Goal: Task Accomplishment & Management: Manage account settings

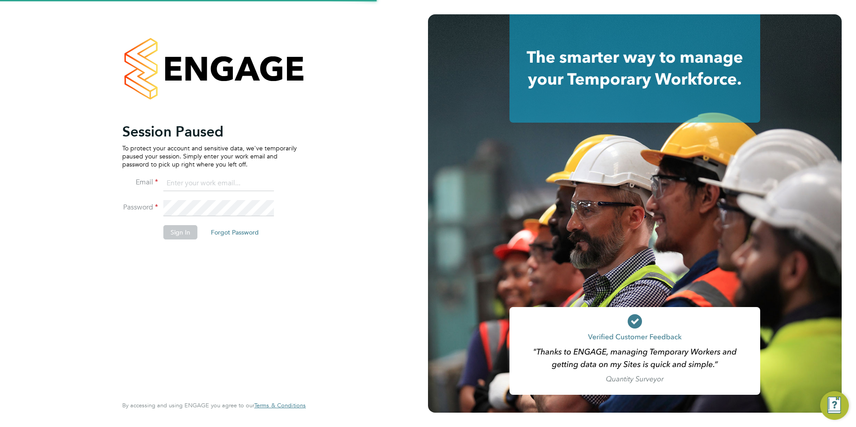
type input "[PERSON_NAME][EMAIL_ADDRESS][PERSON_NAME][DOMAIN_NAME]"
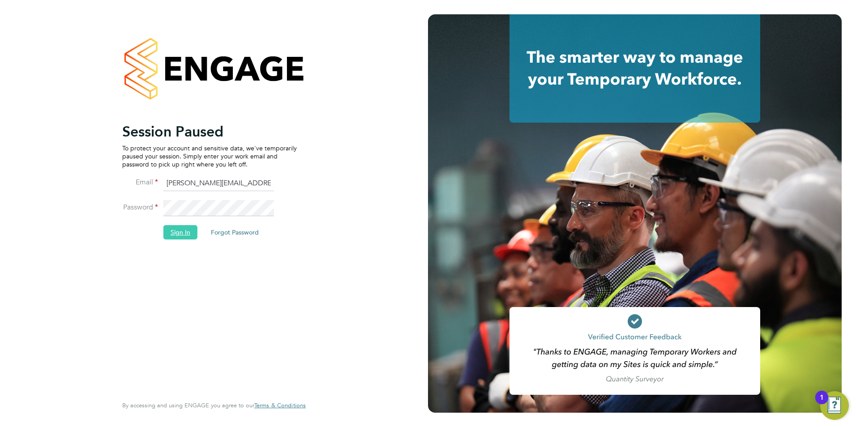
click at [179, 231] on button "Sign In" at bounding box center [180, 232] width 34 height 14
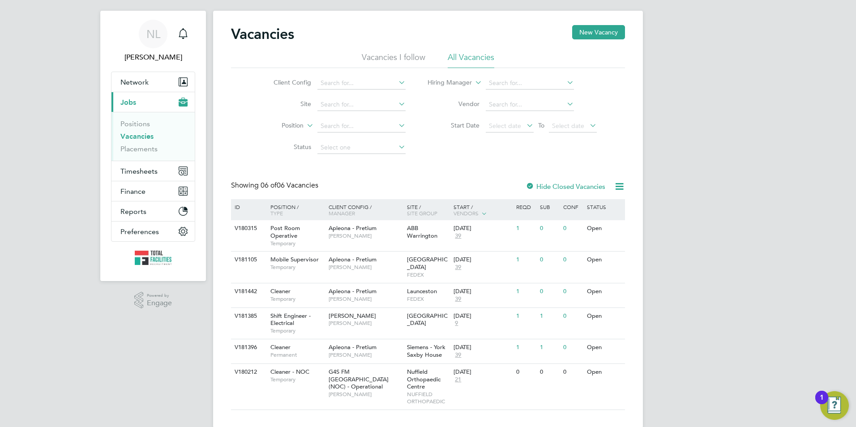
scroll to position [22, 0]
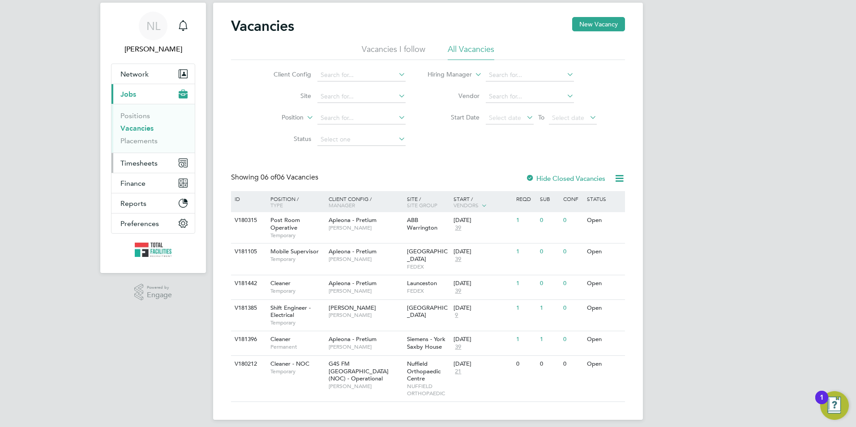
click at [134, 163] on span "Timesheets" at bounding box center [138, 163] width 37 height 9
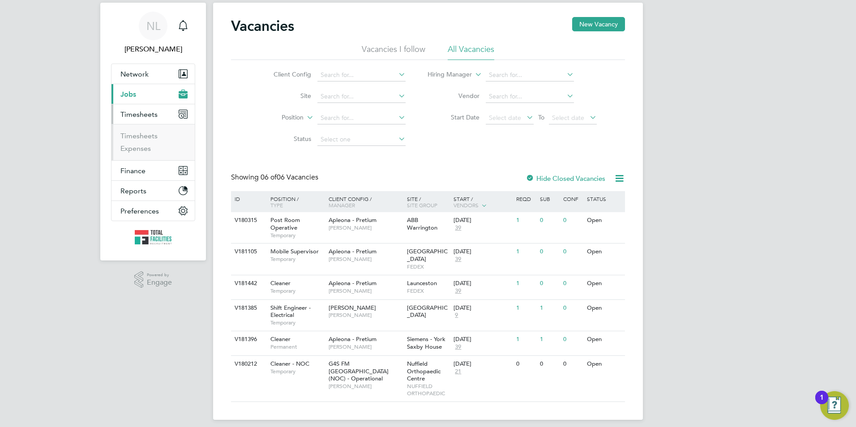
click at [134, 91] on span "Jobs" at bounding box center [128, 94] width 16 height 9
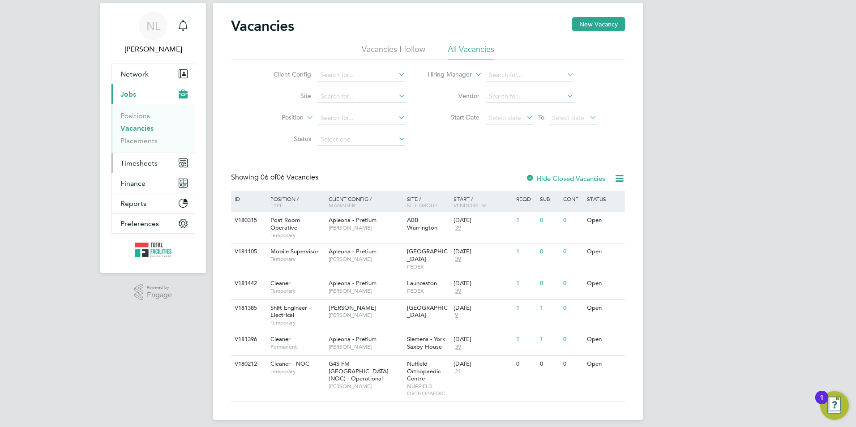
click at [134, 166] on span "Timesheets" at bounding box center [138, 163] width 37 height 9
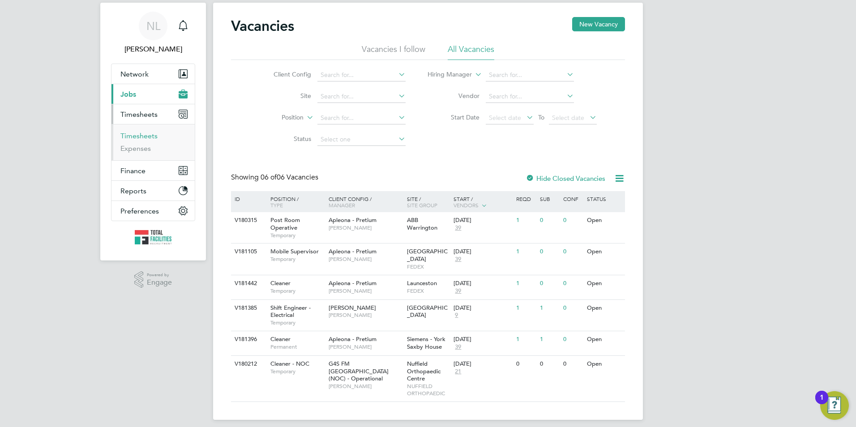
click at [138, 139] on link "Timesheets" at bounding box center [138, 136] width 37 height 9
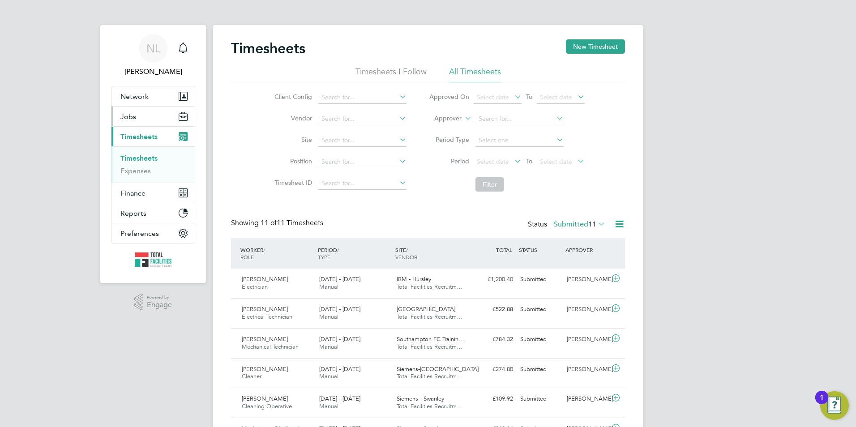
click at [149, 111] on button "Jobs" at bounding box center [153, 117] width 83 height 20
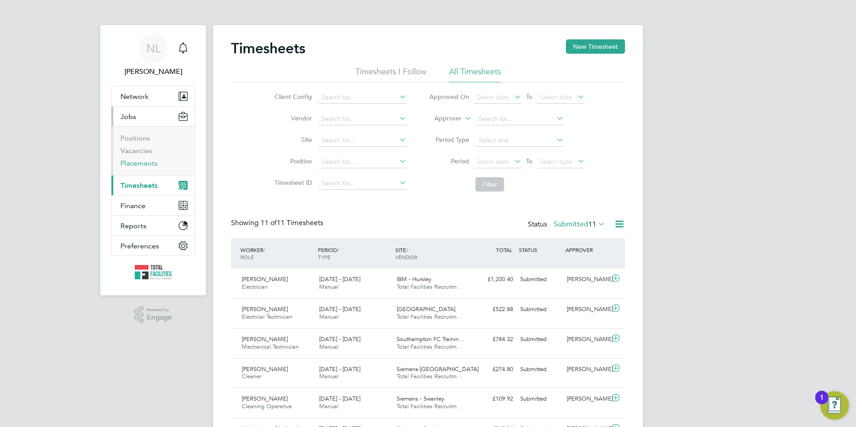
click at [146, 160] on link "Placements" at bounding box center [138, 163] width 37 height 9
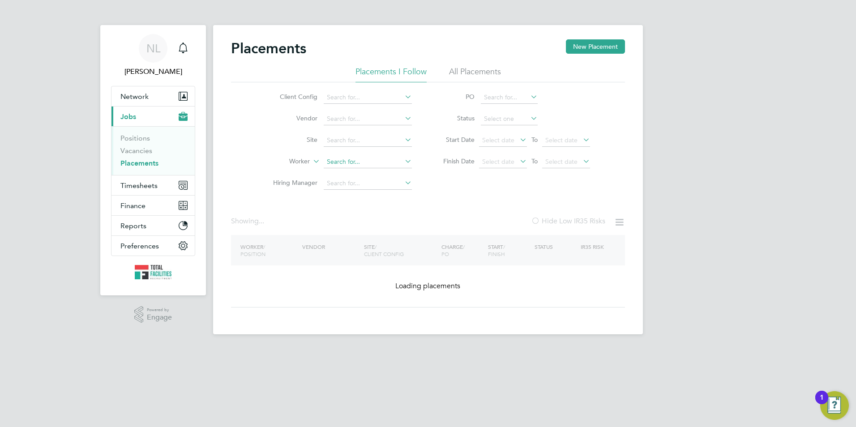
click at [337, 167] on input at bounding box center [368, 162] width 88 height 13
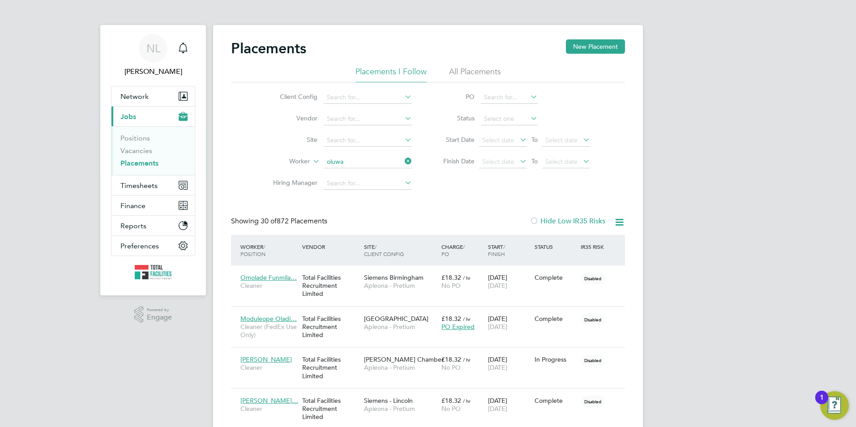
click at [385, 279] on li "Oluwa kemi Samuel" at bounding box center [395, 284] width 145 height 12
type input "Oluwakemi Samuel"
click at [153, 187] on span "Timesheets" at bounding box center [138, 185] width 37 height 9
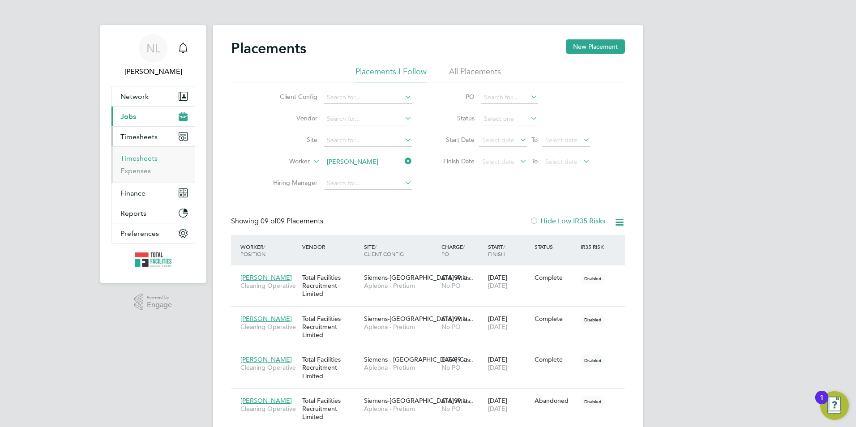
click at [145, 161] on link "Timesheets" at bounding box center [138, 158] width 37 height 9
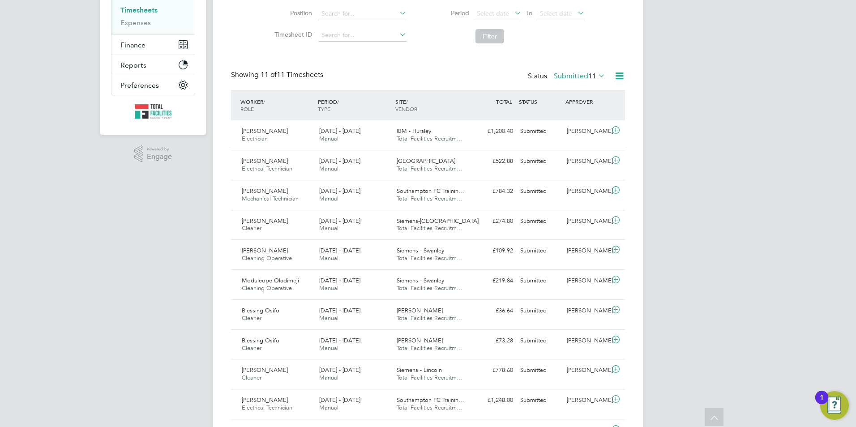
scroll to position [39, 0]
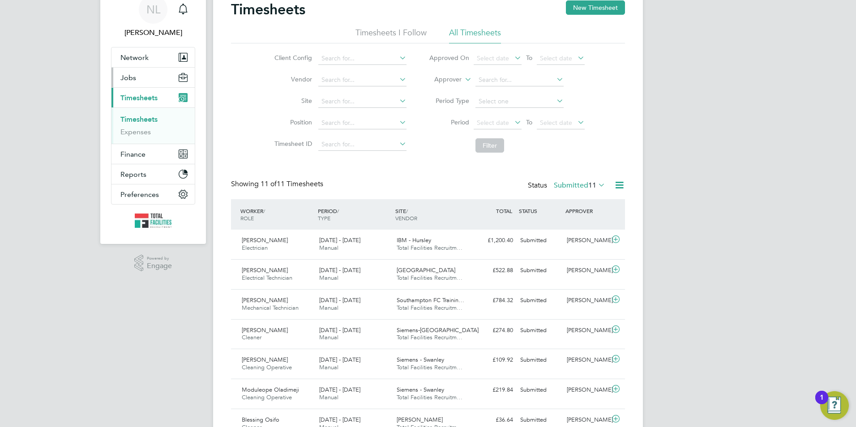
click at [129, 77] on span "Jobs" at bounding box center [128, 77] width 16 height 9
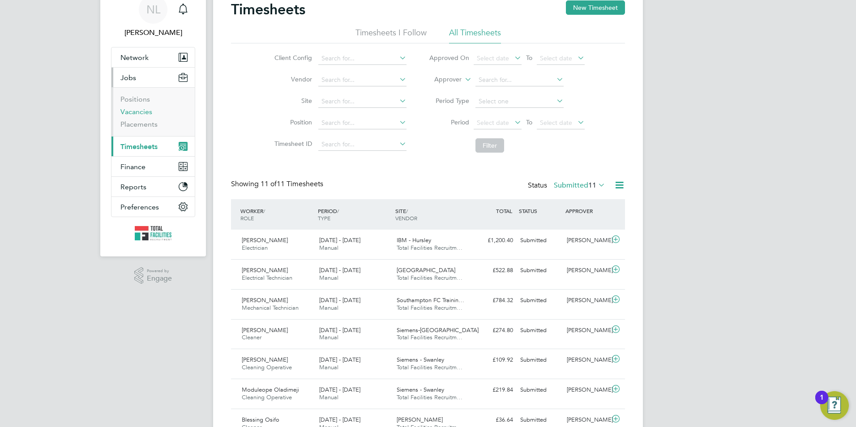
click at [127, 114] on link "Vacancies" at bounding box center [136, 111] width 32 height 9
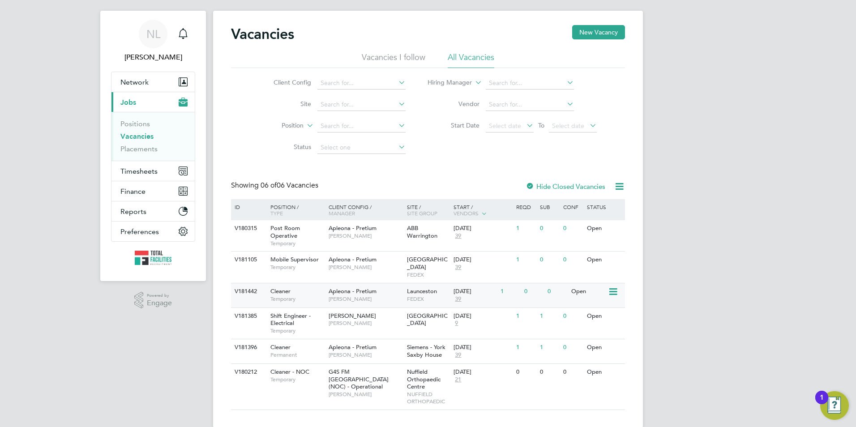
scroll to position [22, 0]
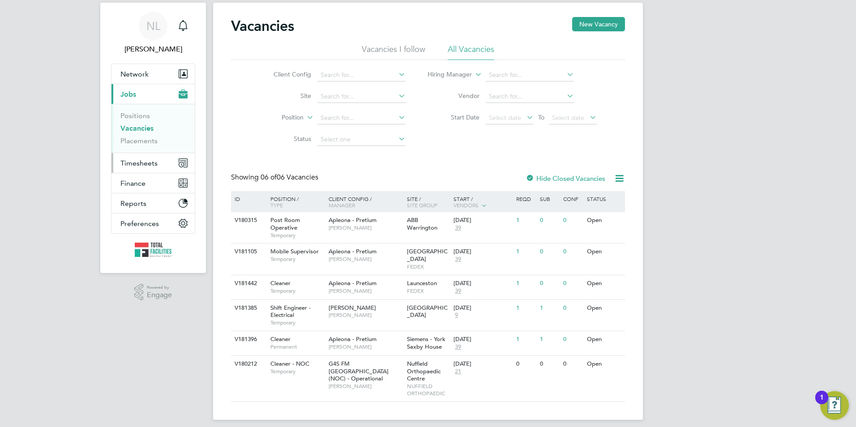
click at [128, 163] on span "Timesheets" at bounding box center [138, 163] width 37 height 9
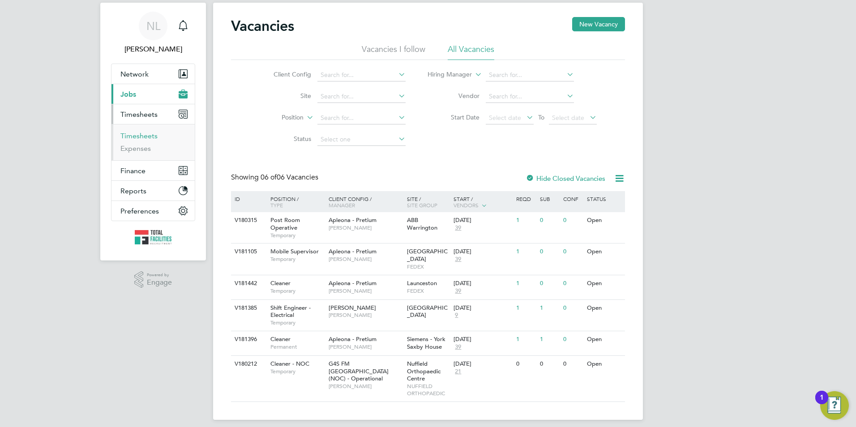
click at [130, 138] on link "Timesheets" at bounding box center [138, 136] width 37 height 9
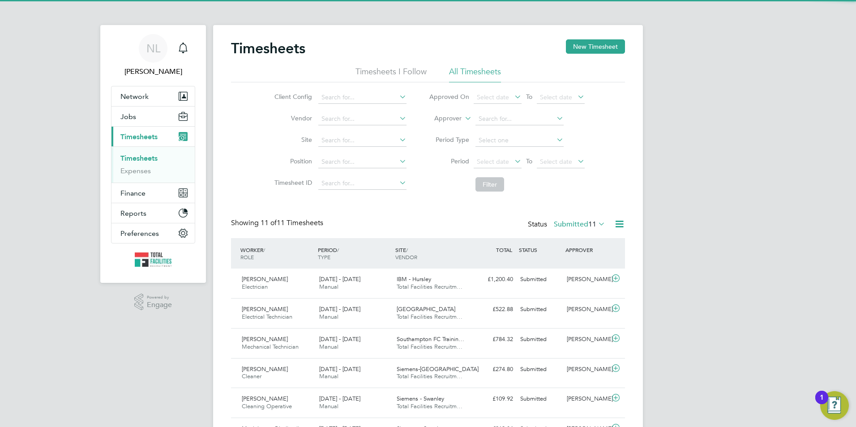
scroll to position [4, 4]
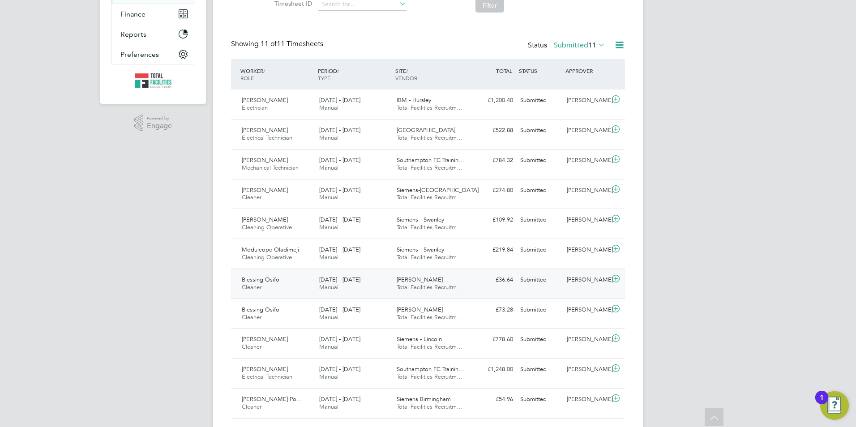
click at [610, 288] on div "[PERSON_NAME]" at bounding box center [586, 280] width 47 height 15
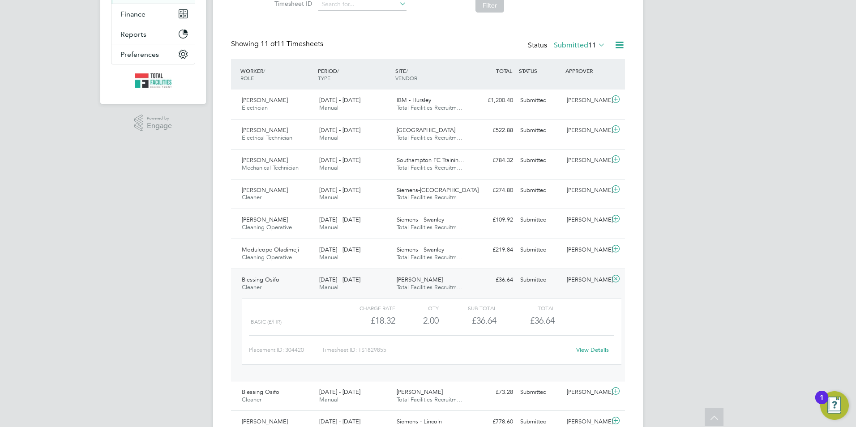
click at [593, 354] on link "View Details" at bounding box center [592, 350] width 33 height 8
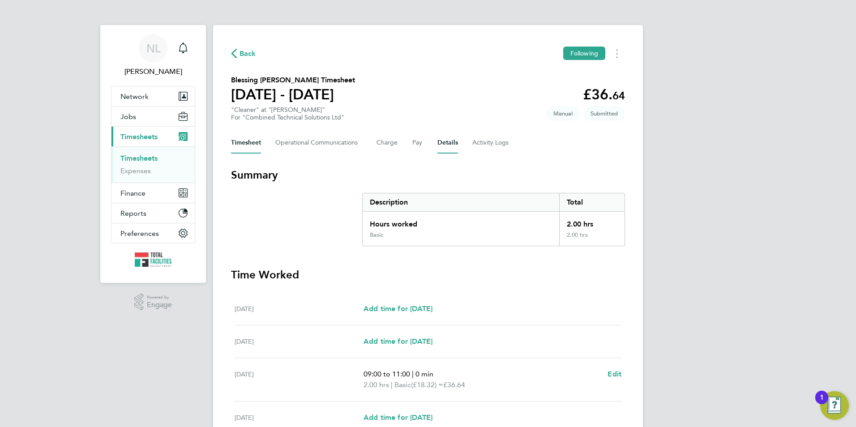
click at [456, 142] on button "Details" at bounding box center [448, 142] width 21 height 21
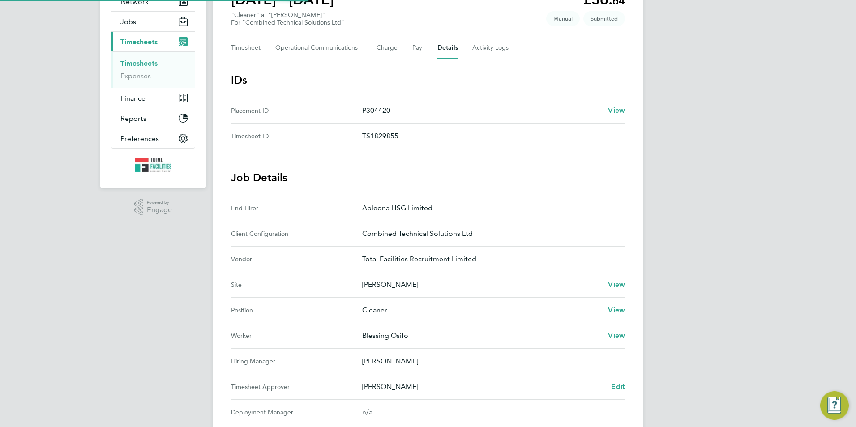
scroll to position [179, 0]
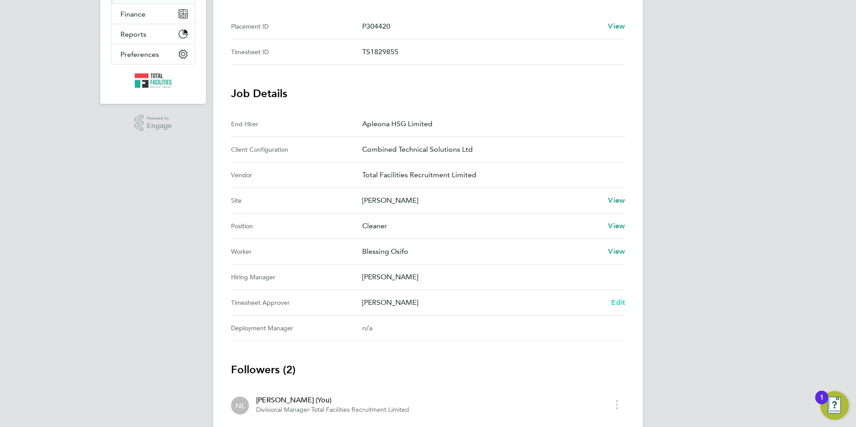
click at [623, 303] on span "Edit" at bounding box center [618, 302] width 14 height 9
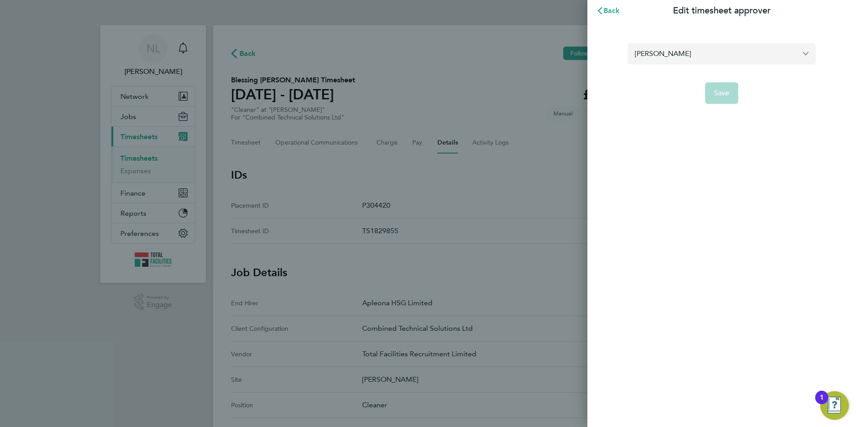
click at [722, 58] on input "[PERSON_NAME]" at bounding box center [722, 53] width 188 height 21
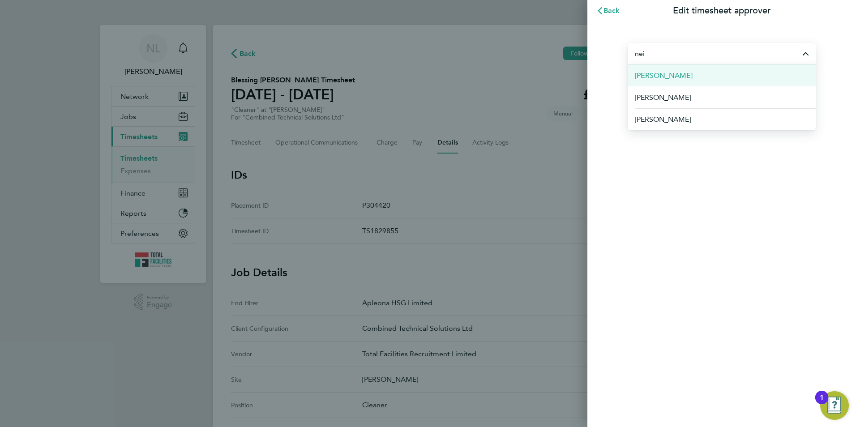
click at [683, 78] on li "Neil Myers" at bounding box center [722, 75] width 188 height 22
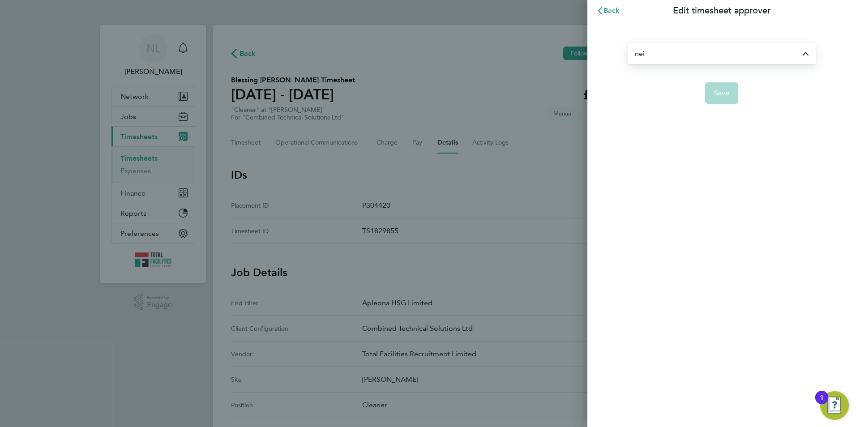
type input "Neil Myers"
click at [715, 97] on span "Save" at bounding box center [722, 93] width 16 height 9
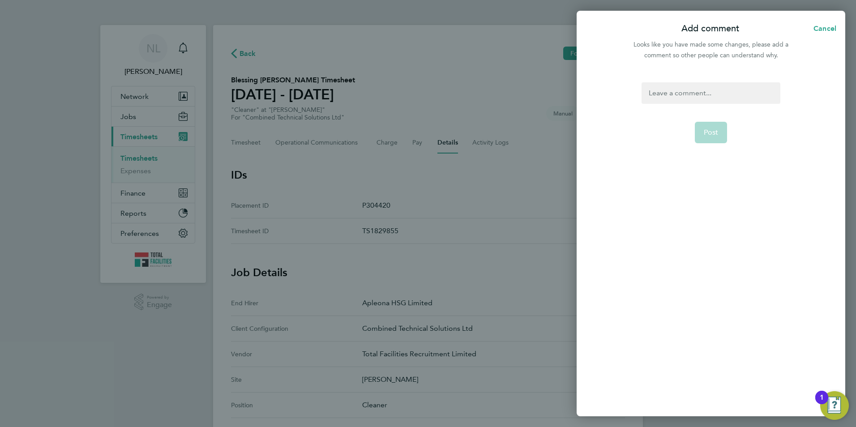
drag, startPoint x: 707, startPoint y: 82, endPoint x: 706, endPoint y: 90, distance: 8.1
click at [707, 83] on div at bounding box center [711, 92] width 138 height 21
click at [718, 135] on button "Post" at bounding box center [711, 143] width 33 height 21
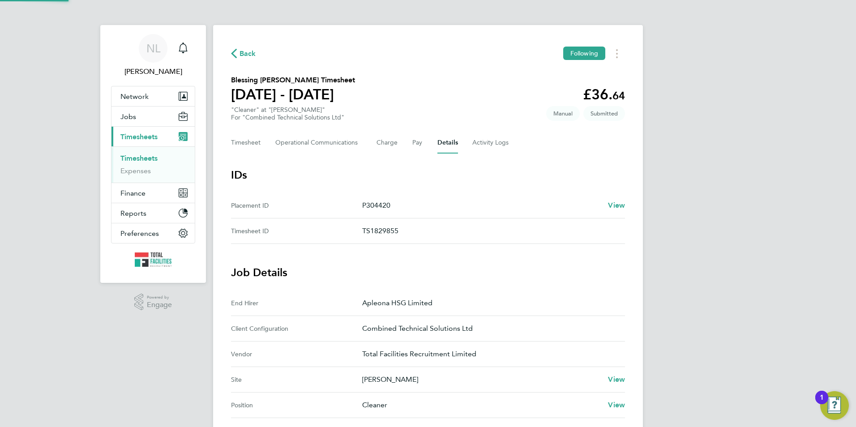
drag, startPoint x: 717, startPoint y: 144, endPoint x: 712, endPoint y: 142, distance: 5.2
click at [240, 51] on span "Back" at bounding box center [248, 53] width 17 height 11
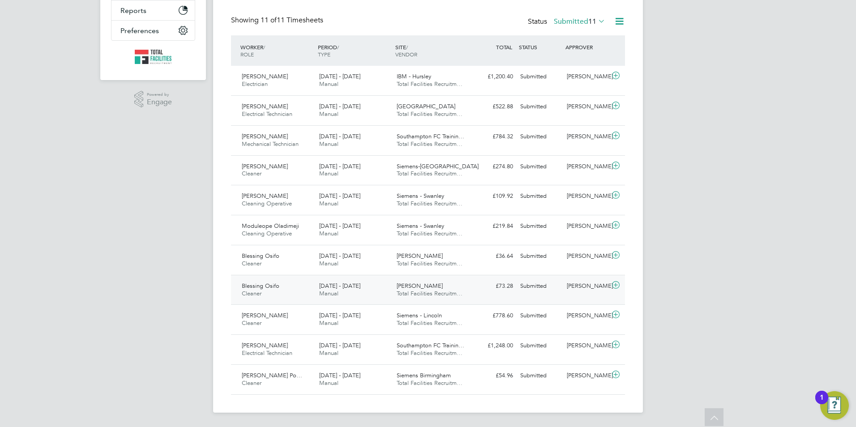
click at [611, 282] on icon at bounding box center [615, 285] width 11 height 7
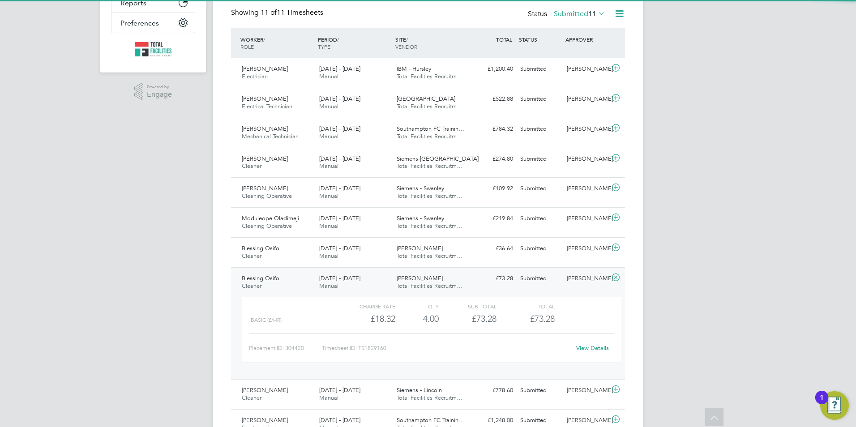
click at [593, 352] on link "View Details" at bounding box center [592, 348] width 33 height 8
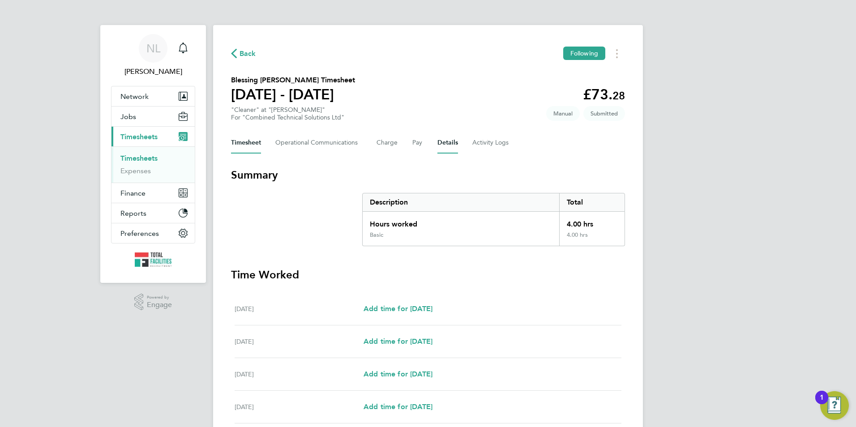
click at [438, 144] on button "Details" at bounding box center [448, 142] width 21 height 21
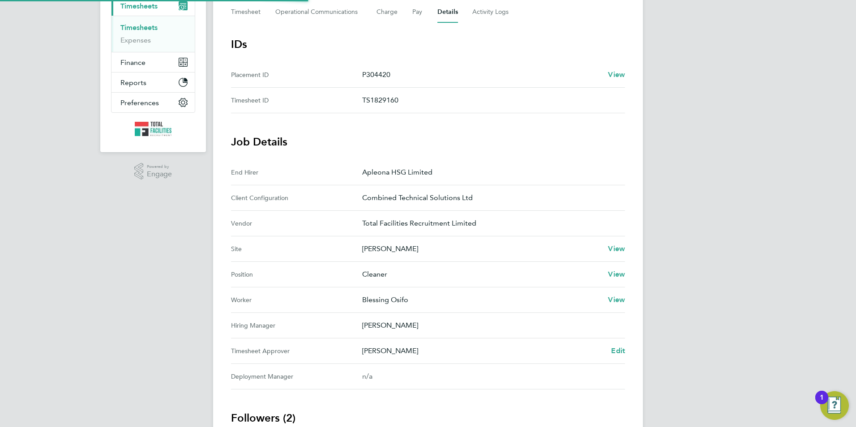
scroll to position [224, 0]
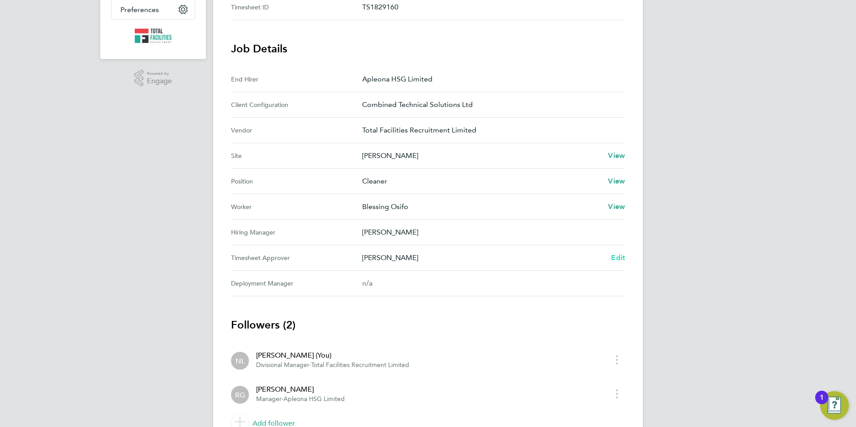
click at [612, 258] on span "Edit" at bounding box center [618, 257] width 14 height 9
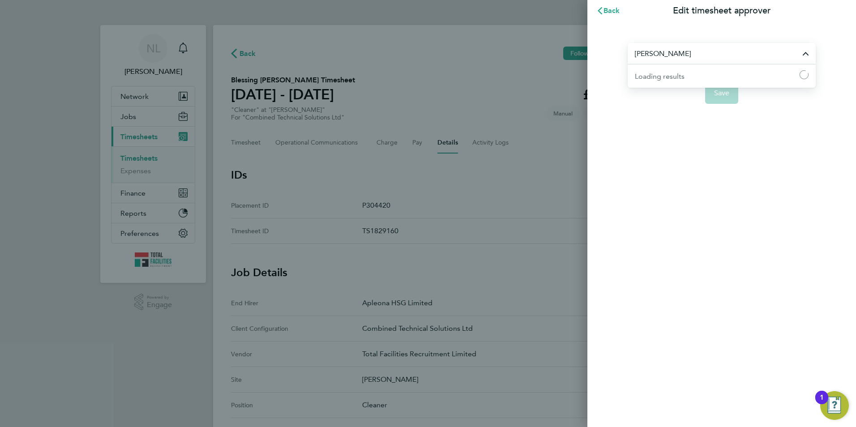
click at [662, 53] on input "Rachel George-Davidson" at bounding box center [722, 53] width 188 height 21
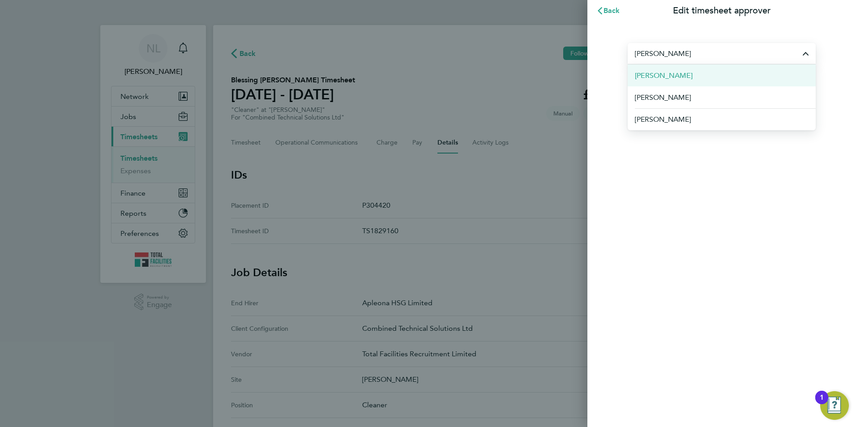
click at [673, 71] on li "Neil Myers" at bounding box center [722, 75] width 188 height 22
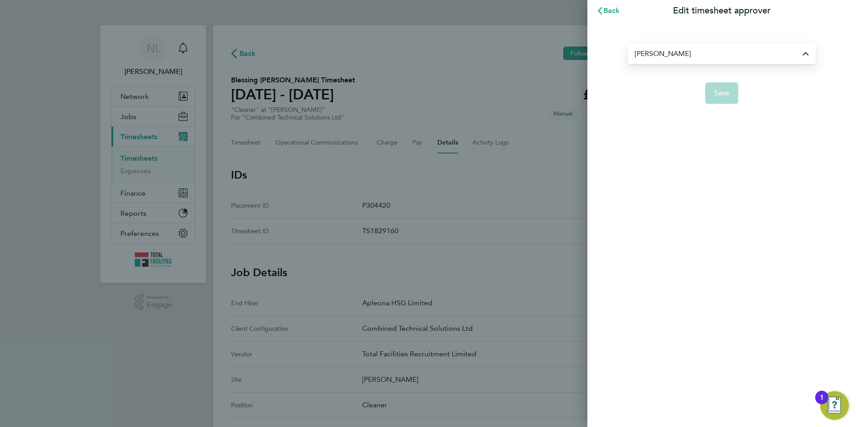
type input "Neil Myers"
click at [714, 100] on button "Save" at bounding box center [722, 92] width 34 height 21
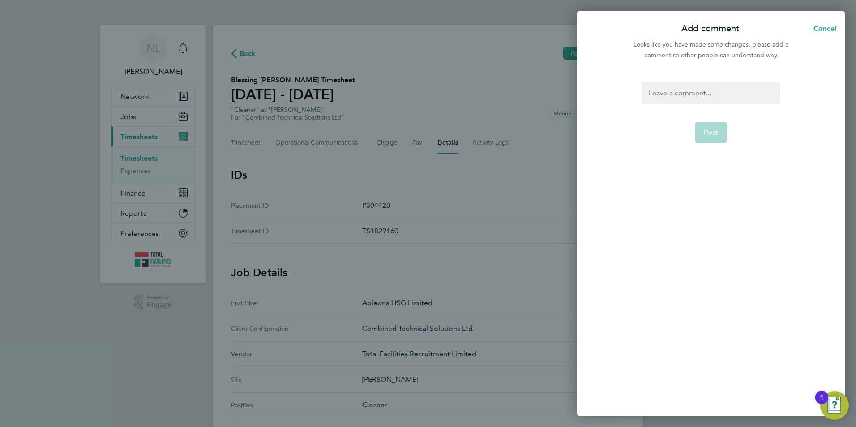
click at [701, 93] on div at bounding box center [711, 92] width 138 height 21
click at [700, 95] on div at bounding box center [711, 92] width 138 height 21
click at [714, 136] on span "Post" at bounding box center [711, 132] width 15 height 9
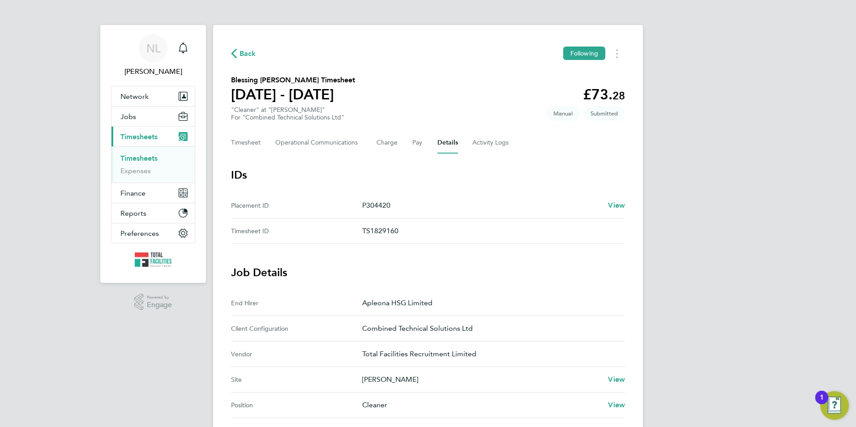
click at [243, 48] on button "Back" at bounding box center [243, 53] width 25 height 11
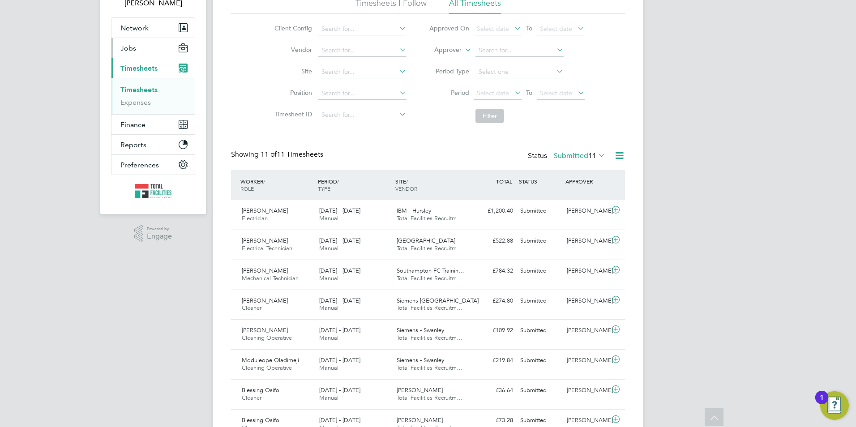
click at [133, 46] on span "Jobs" at bounding box center [128, 48] width 16 height 9
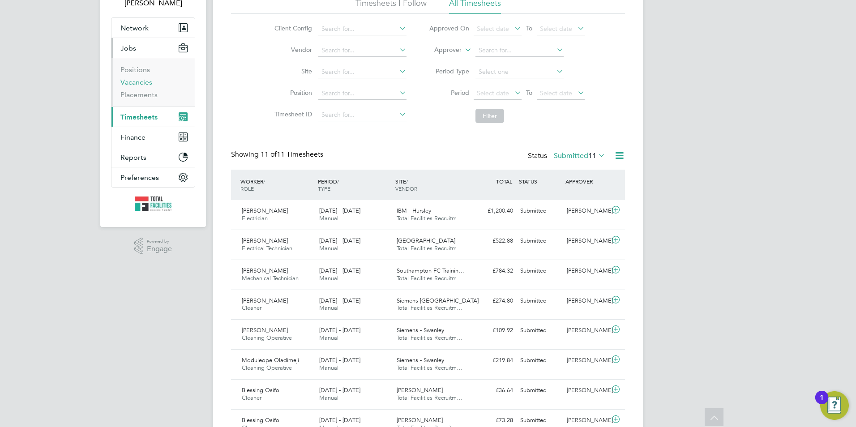
click at [133, 82] on link "Vacancies" at bounding box center [136, 82] width 32 height 9
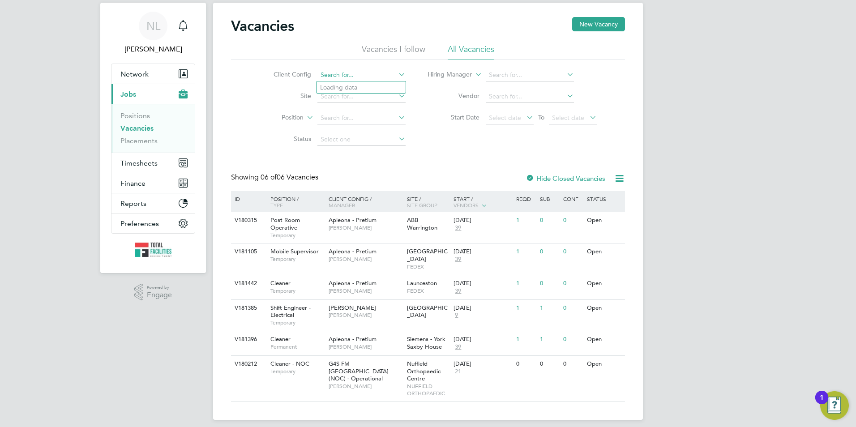
click at [352, 77] on input at bounding box center [362, 75] width 88 height 13
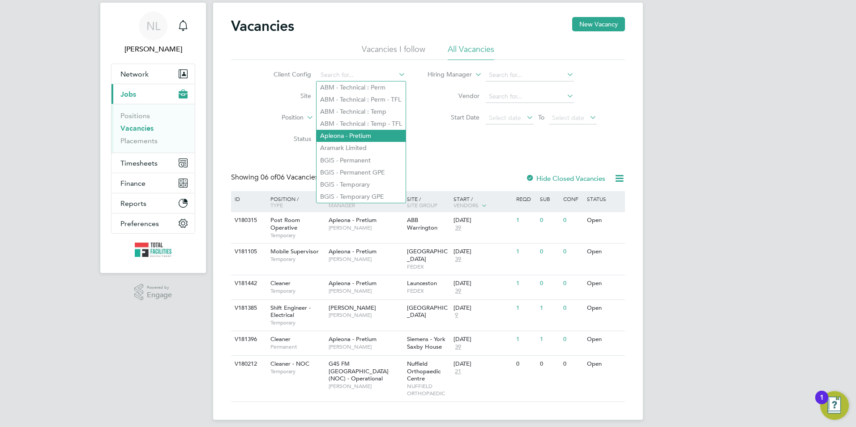
click at [335, 136] on li "Apleona - Pretium" at bounding box center [361, 136] width 89 height 12
type input "Apleona - Pretium"
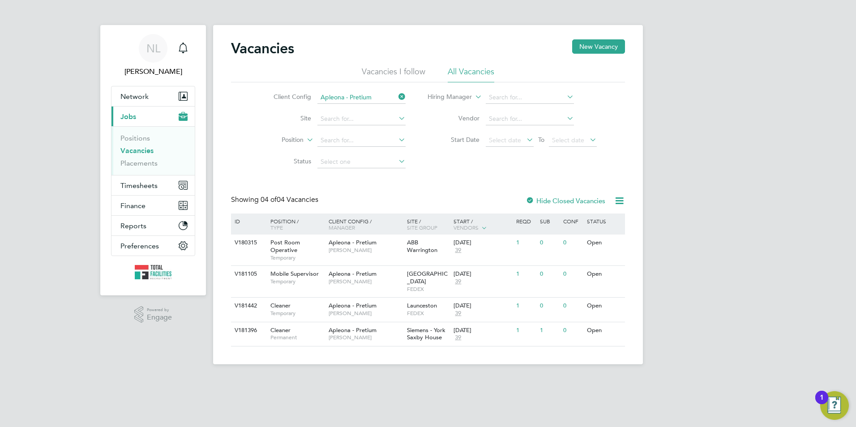
click at [398, 90] on li "Client Config Apleona - Pretium" at bounding box center [333, 97] width 168 height 21
click at [397, 96] on icon at bounding box center [397, 96] width 0 height 13
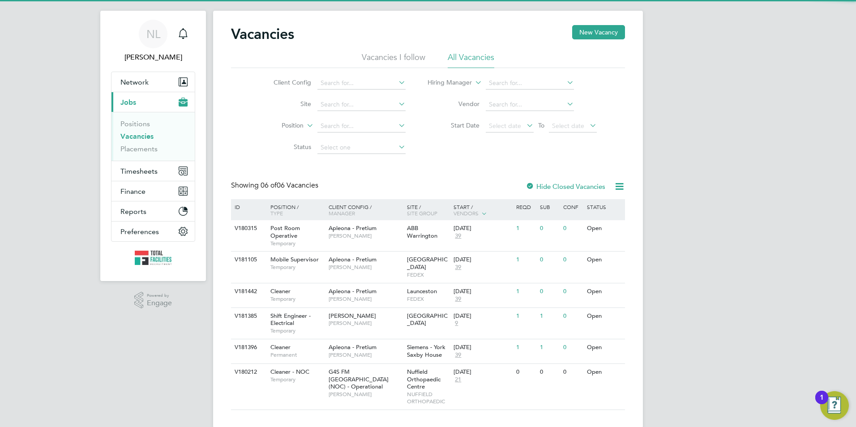
scroll to position [22, 0]
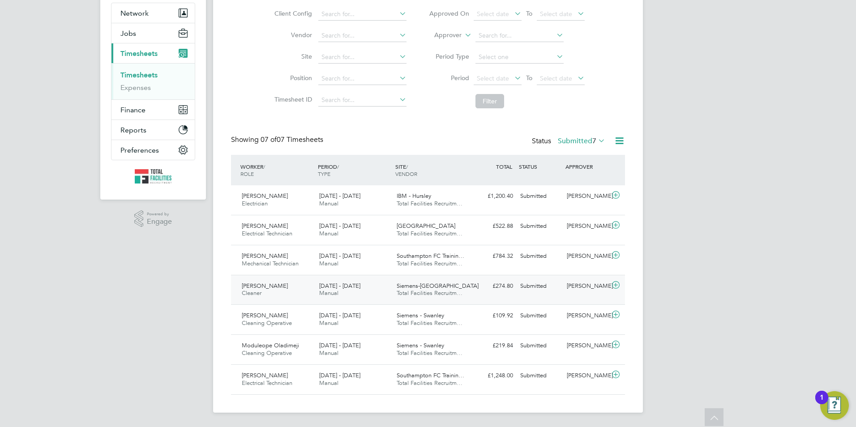
click at [617, 286] on icon at bounding box center [615, 285] width 11 height 7
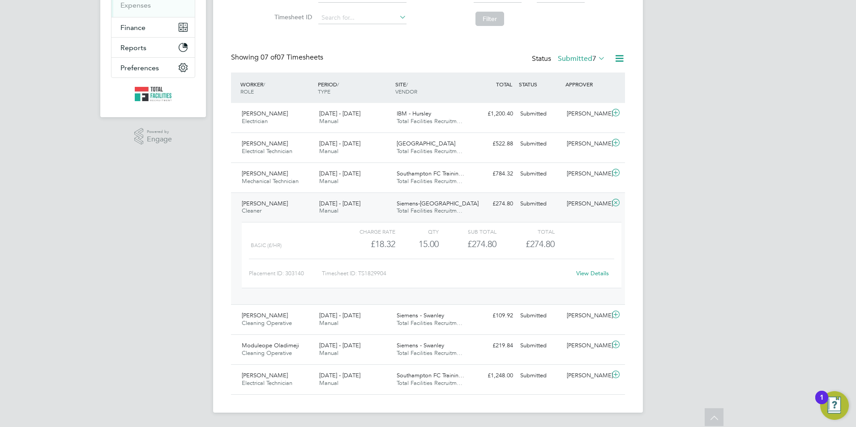
click at [583, 54] on div "Status Submitted 7" at bounding box center [569, 59] width 75 height 13
click at [597, 57] on label "Submitted 7" at bounding box center [581, 58] width 47 height 9
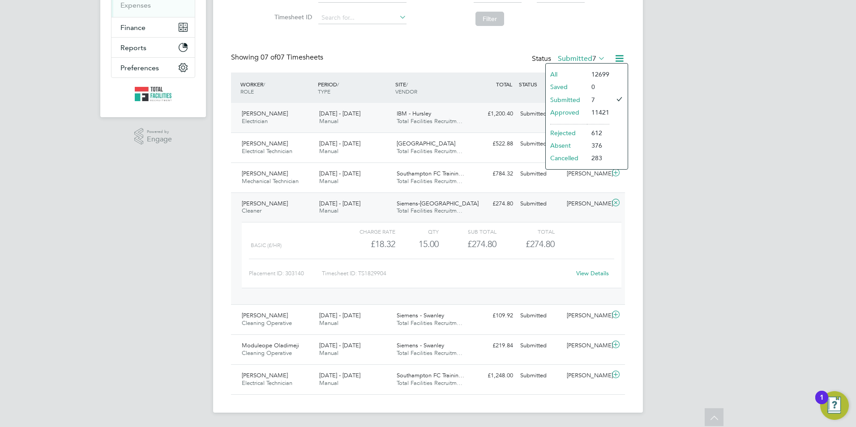
click at [587, 130] on li "612" at bounding box center [598, 133] width 22 height 13
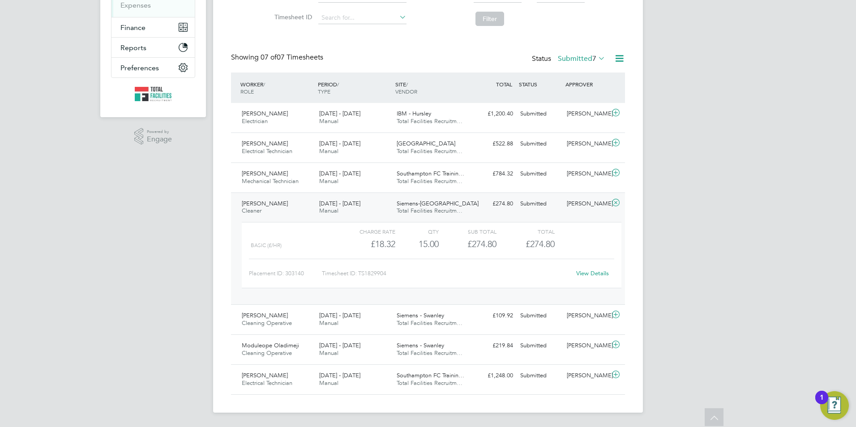
click at [577, 59] on label "Submitted 7" at bounding box center [581, 58] width 47 height 9
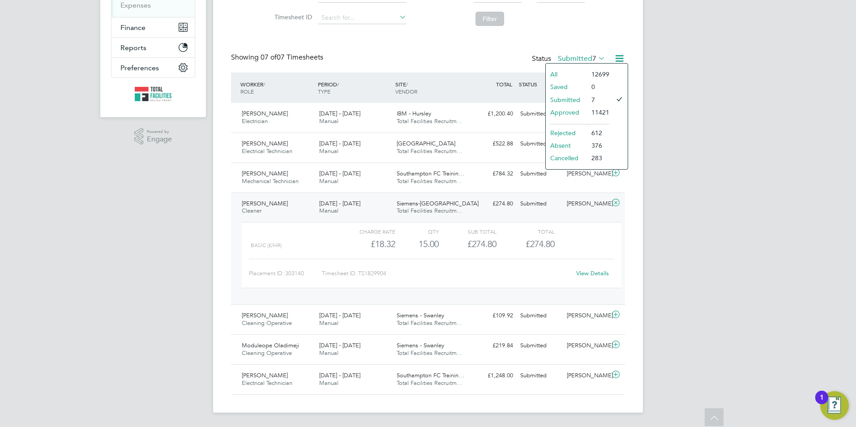
click at [584, 135] on li "Rejected" at bounding box center [566, 133] width 41 height 13
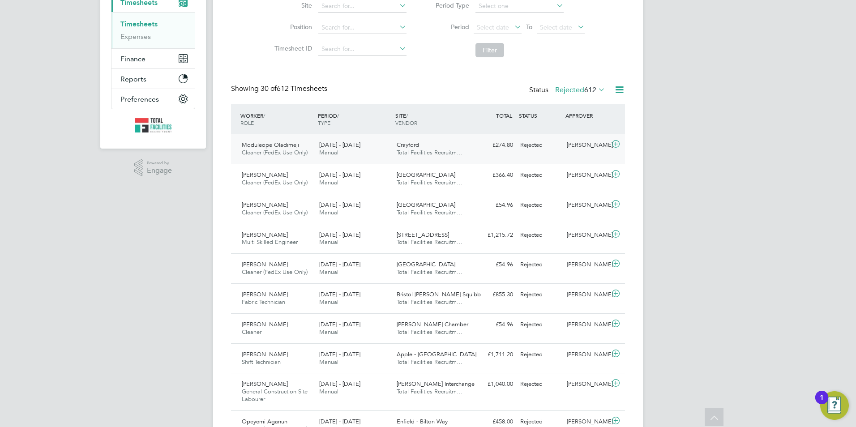
click at [483, 156] on div "Moduleope Oladimeji Cleaner (FedEx Use Only) 20 - 26 Sep 2025 20 - 26 Sep 2025 …" at bounding box center [428, 149] width 394 height 30
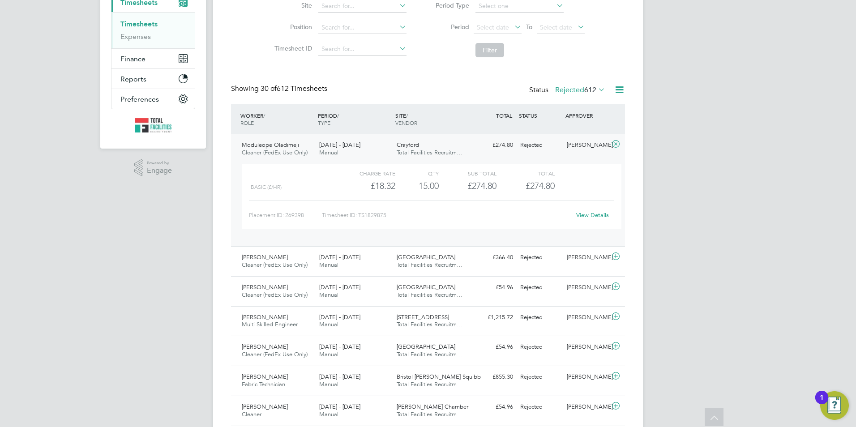
click at [589, 215] on link "View Details" at bounding box center [592, 215] width 33 height 8
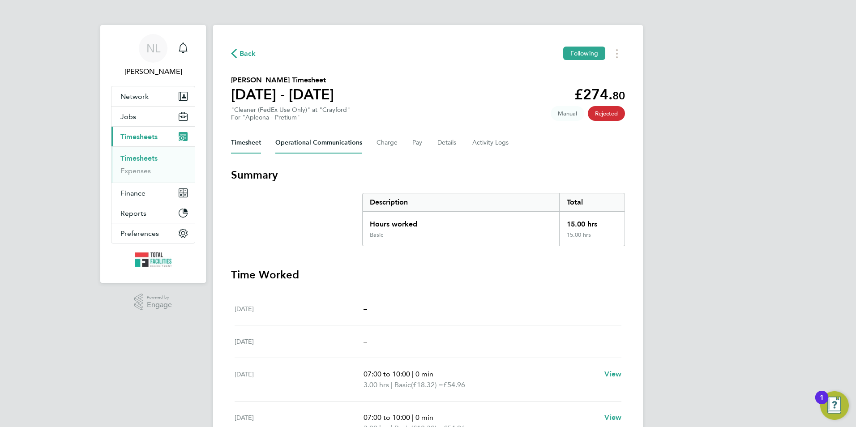
click at [311, 149] on Communications-tab "Operational Communications" at bounding box center [318, 142] width 87 height 21
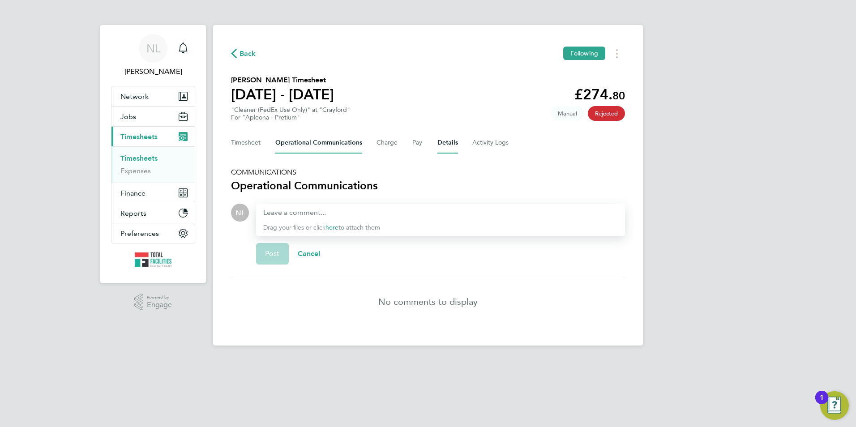
click at [447, 144] on button "Details" at bounding box center [448, 142] width 21 height 21
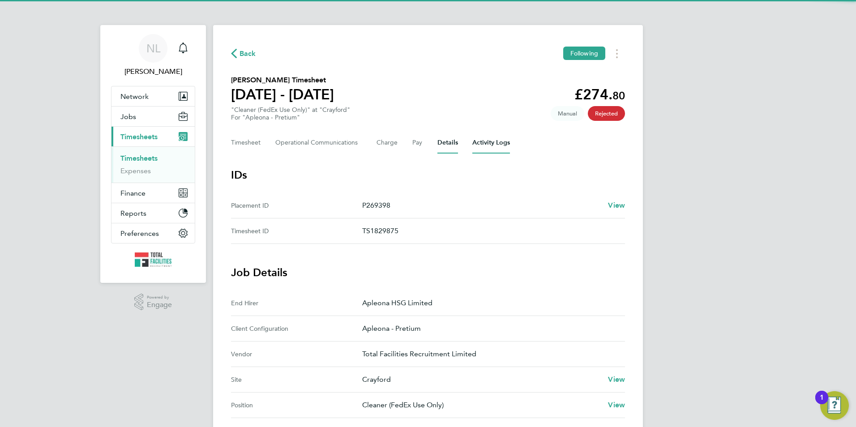
click at [473, 145] on Logs-tab "Activity Logs" at bounding box center [492, 142] width 38 height 21
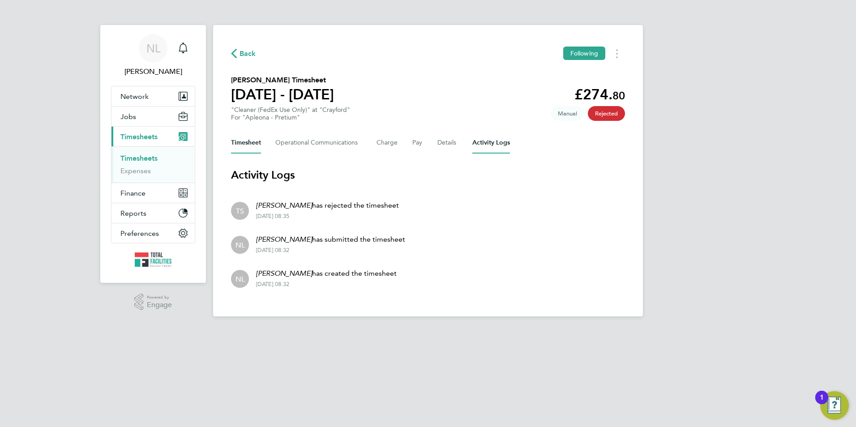
click at [241, 145] on button "Timesheet" at bounding box center [246, 142] width 30 height 21
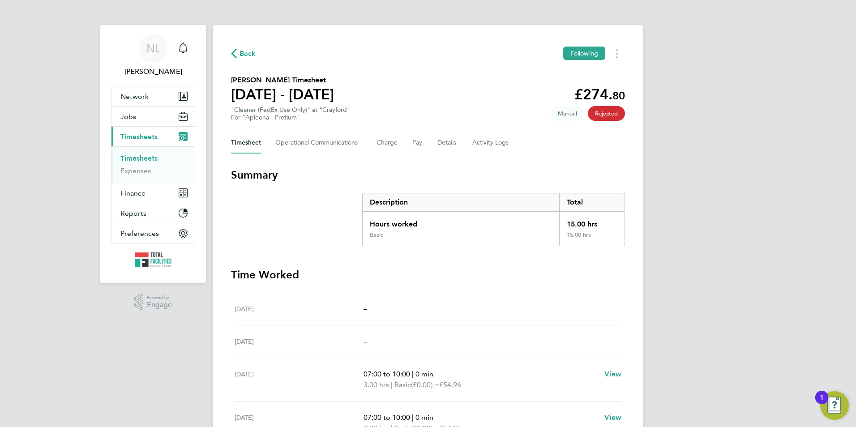
click at [249, 57] on span "Back" at bounding box center [248, 53] width 17 height 11
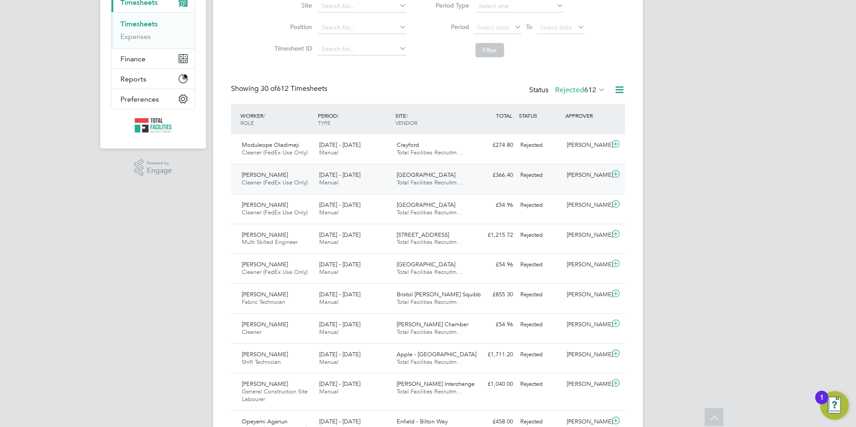
click at [406, 177] on span "[GEOGRAPHIC_DATA]" at bounding box center [426, 175] width 59 height 8
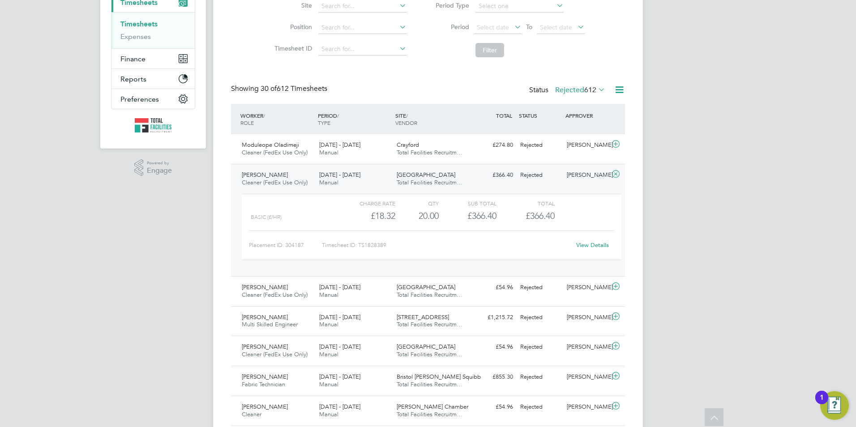
click at [586, 246] on link "View Details" at bounding box center [592, 245] width 33 height 8
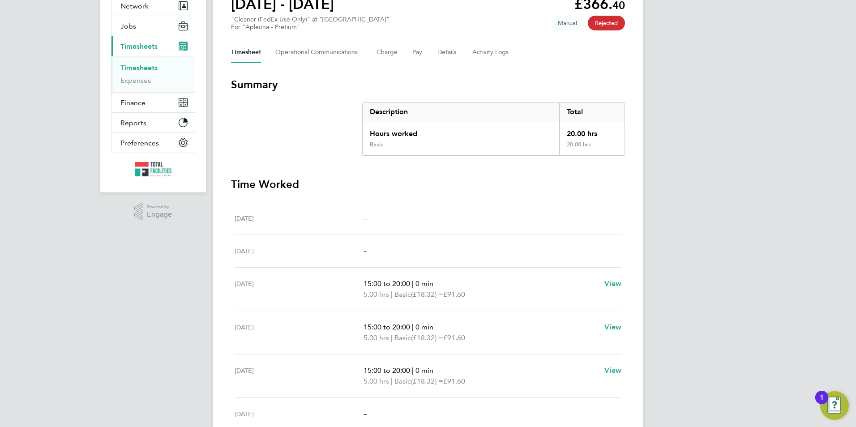
scroll to position [84, 0]
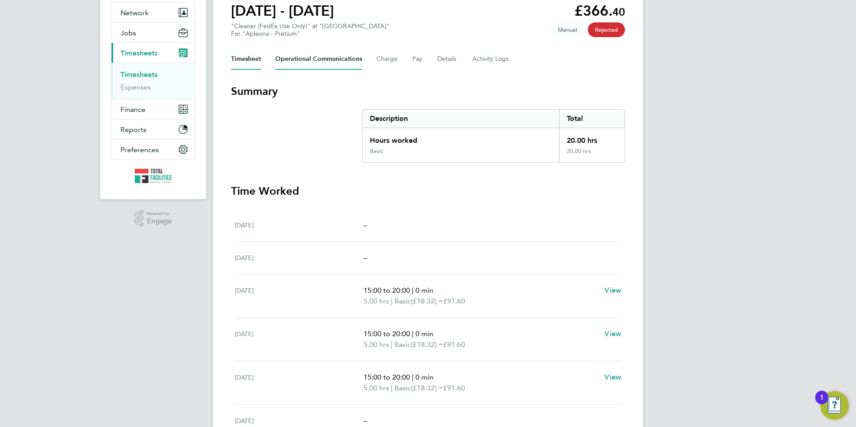
drag, startPoint x: 327, startPoint y: 53, endPoint x: 325, endPoint y: 60, distance: 6.9
click at [327, 55] on Communications-tab "Operational Communications" at bounding box center [318, 58] width 87 height 21
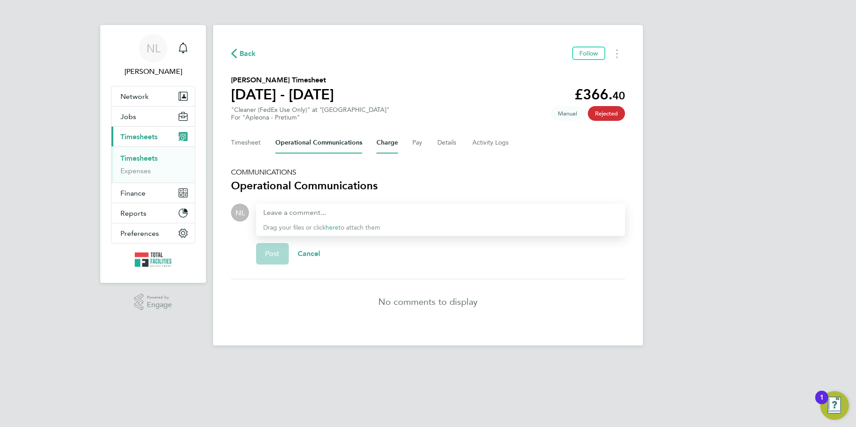
click at [389, 148] on button "Charge" at bounding box center [387, 142] width 21 height 21
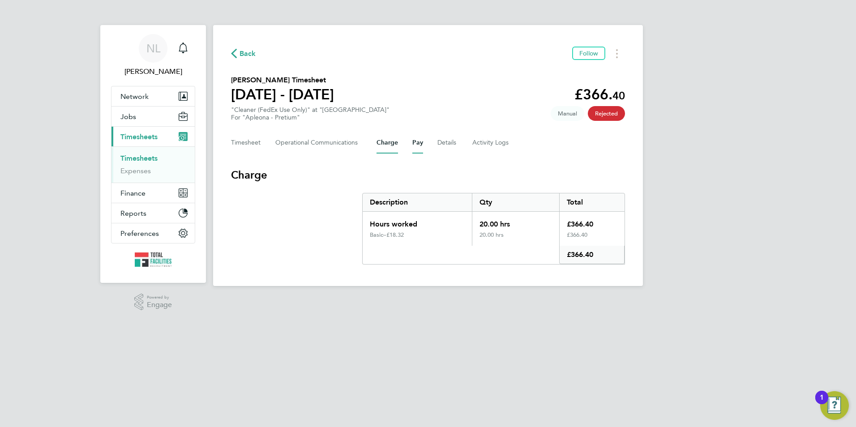
click at [421, 147] on button "Pay" at bounding box center [417, 142] width 11 height 21
click at [475, 144] on Logs-tab "Activity Logs" at bounding box center [492, 142] width 38 height 21
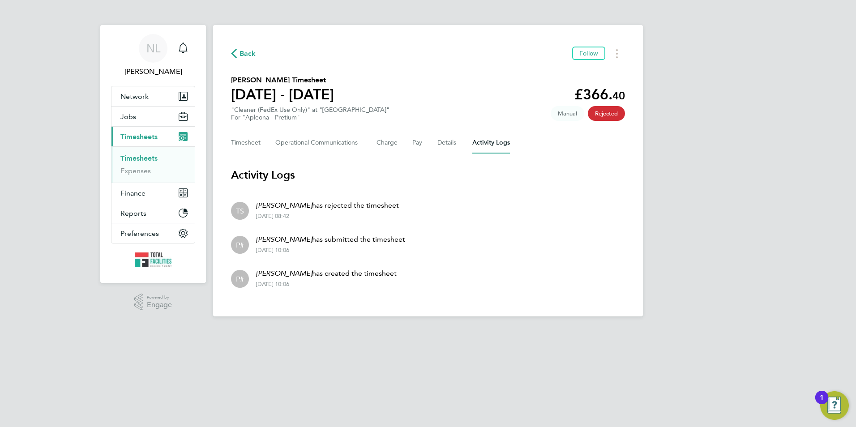
click at [247, 56] on span "Back" at bounding box center [248, 53] width 17 height 11
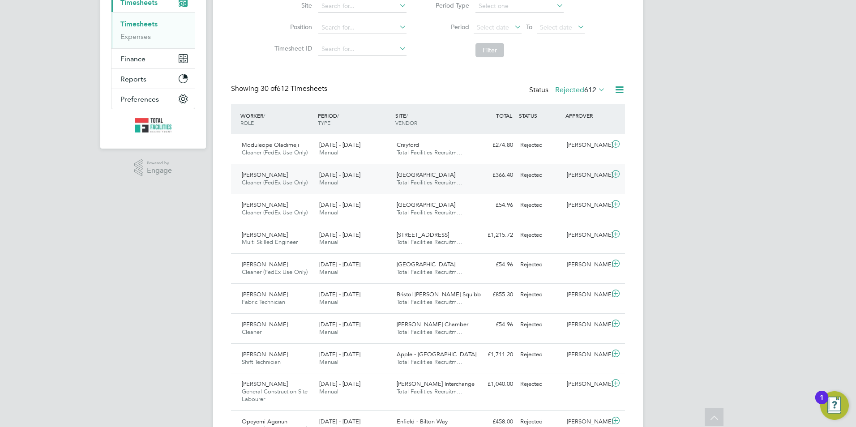
click at [581, 187] on div "Rich Nwose Cleaner (FedEx Use Only) 20 - 26 Sep 2025 20 - 26 Sep 2025 Manual Lo…" at bounding box center [428, 179] width 394 height 30
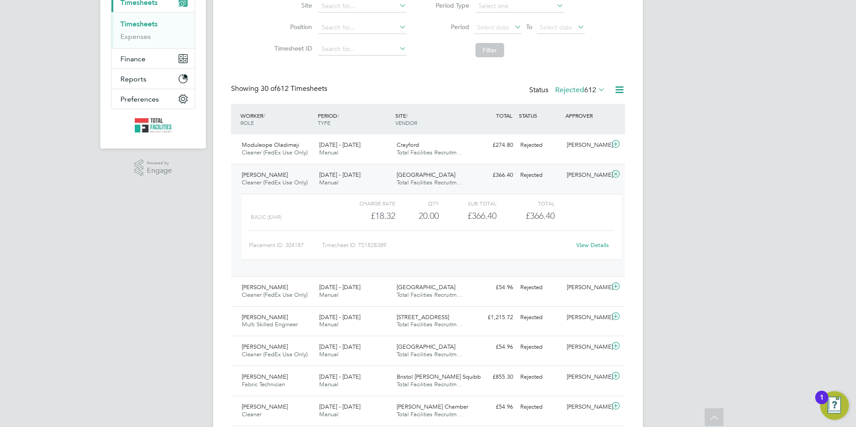
click at [601, 244] on link "View Details" at bounding box center [592, 245] width 33 height 8
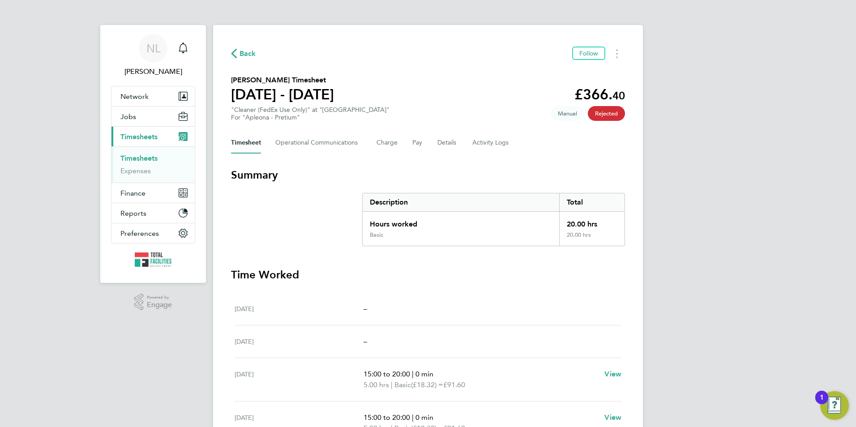
click at [246, 54] on span "Back" at bounding box center [248, 53] width 17 height 11
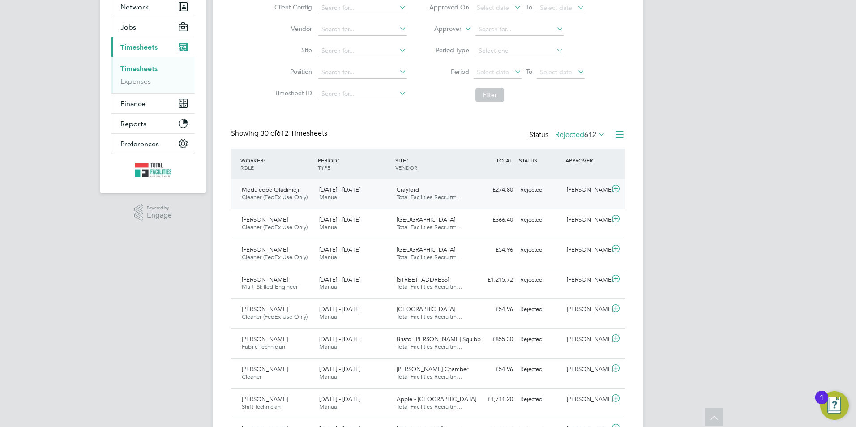
click at [533, 198] on div "Rejected" at bounding box center [540, 190] width 47 height 15
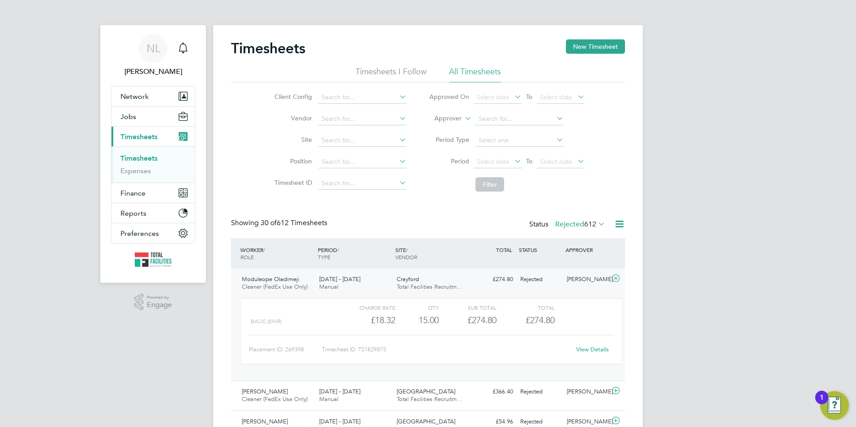
click at [589, 349] on link "View Details" at bounding box center [592, 350] width 33 height 8
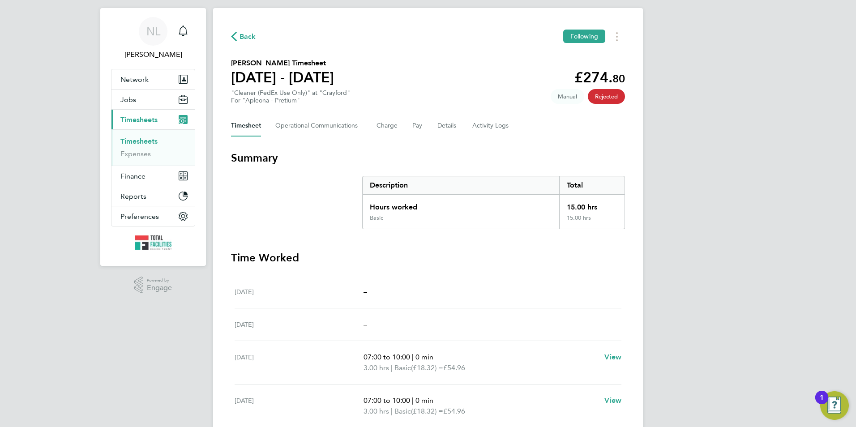
scroll to position [5, 0]
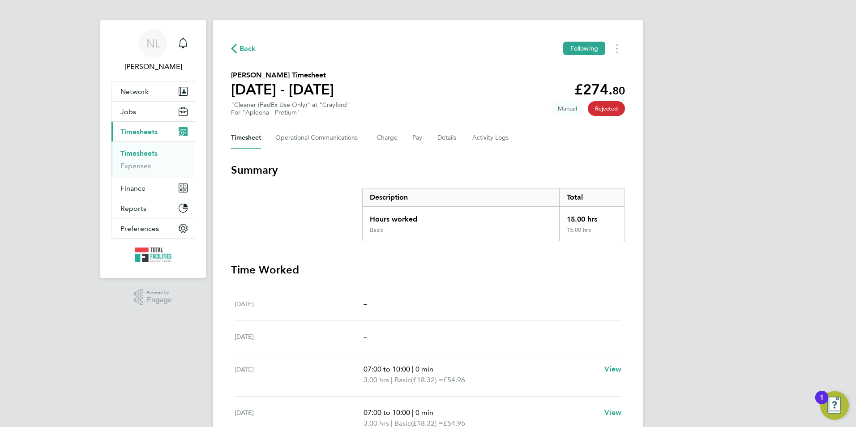
click at [247, 47] on span "Back" at bounding box center [248, 48] width 17 height 11
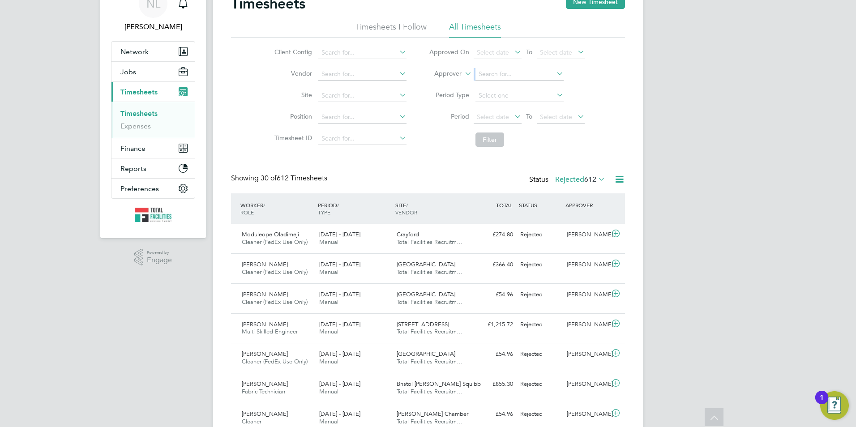
click at [473, 79] on li "Approver" at bounding box center [507, 74] width 178 height 21
click at [463, 74] on icon at bounding box center [463, 71] width 0 height 8
click at [455, 83] on li "Worker" at bounding box center [439, 84] width 44 height 12
click at [485, 75] on input at bounding box center [520, 74] width 88 height 13
drag, startPoint x: 509, startPoint y: 83, endPoint x: 508, endPoint y: 94, distance: 10.4
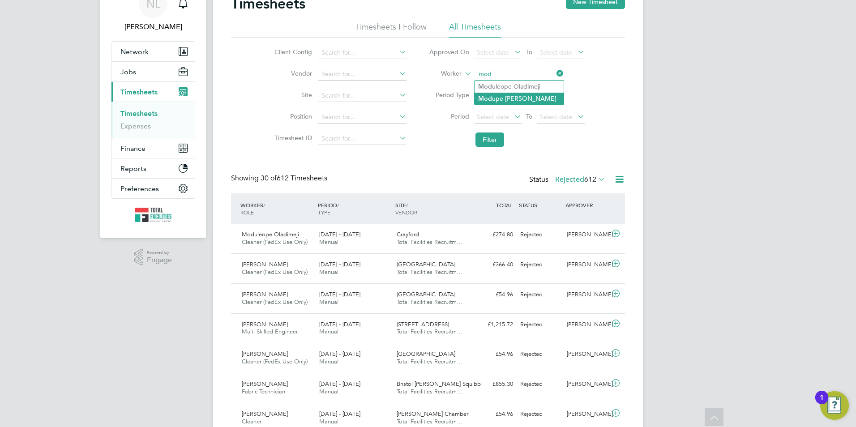
click at [509, 84] on li "Mod uleope Oladimeji" at bounding box center [519, 87] width 89 height 12
type input "Moduleope Oladimeji"
click at [503, 133] on li "Filter" at bounding box center [507, 139] width 178 height 23
drag, startPoint x: 503, startPoint y: 133, endPoint x: 499, endPoint y: 139, distance: 7.2
click at [496, 137] on button "Filter" at bounding box center [490, 140] width 29 height 14
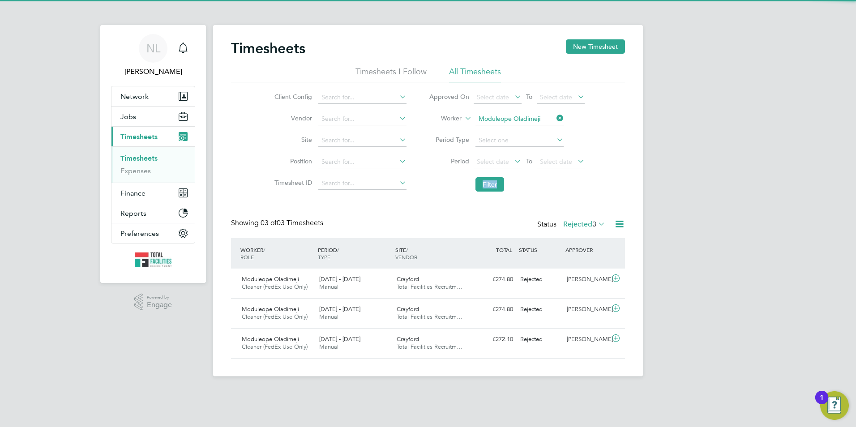
click at [574, 224] on label "Rejected 3" at bounding box center [584, 224] width 42 height 9
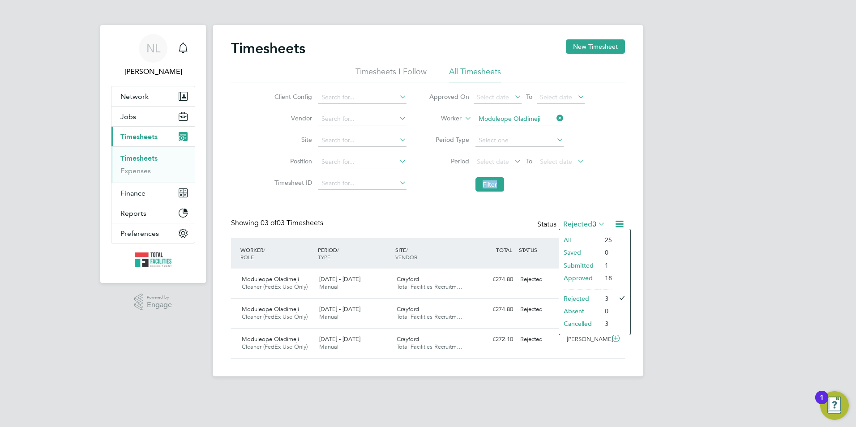
click at [584, 275] on li "Approved" at bounding box center [579, 278] width 41 height 13
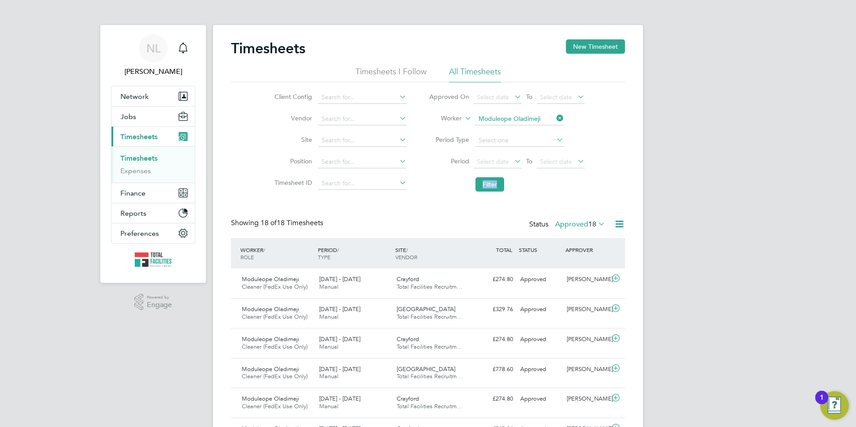
click at [589, 227] on span "18" at bounding box center [593, 224] width 8 height 9
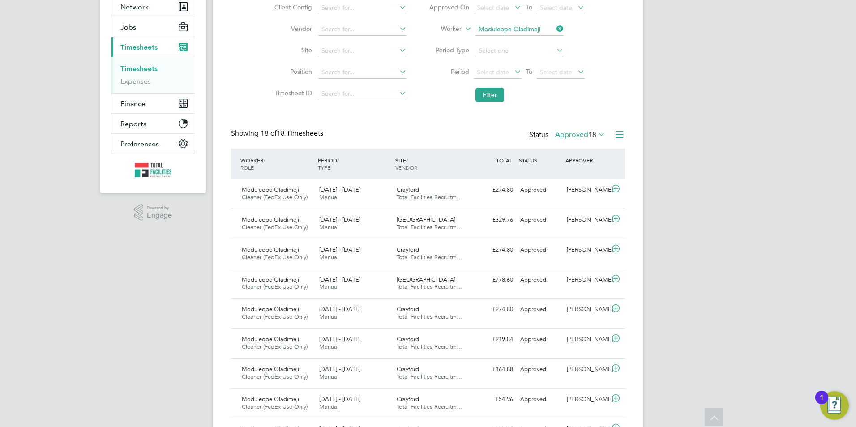
click at [571, 137] on label "Approved 18" at bounding box center [580, 134] width 50 height 9
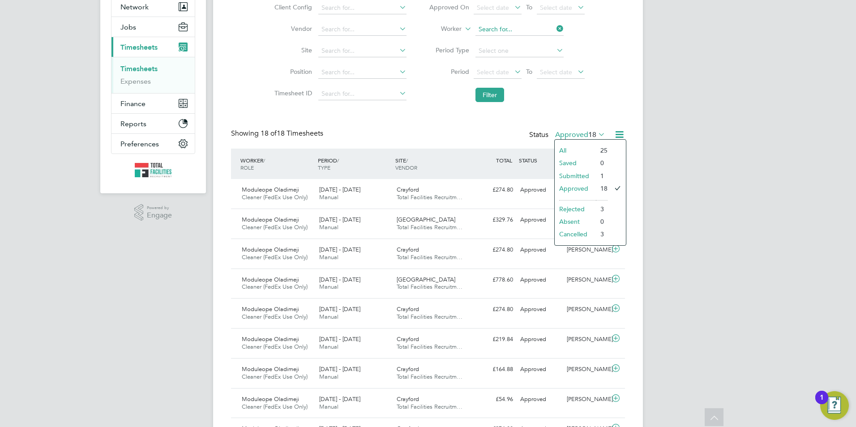
drag, startPoint x: 553, startPoint y: 29, endPoint x: 516, endPoint y: 33, distance: 37.4
click at [552, 29] on input at bounding box center [520, 29] width 88 height 13
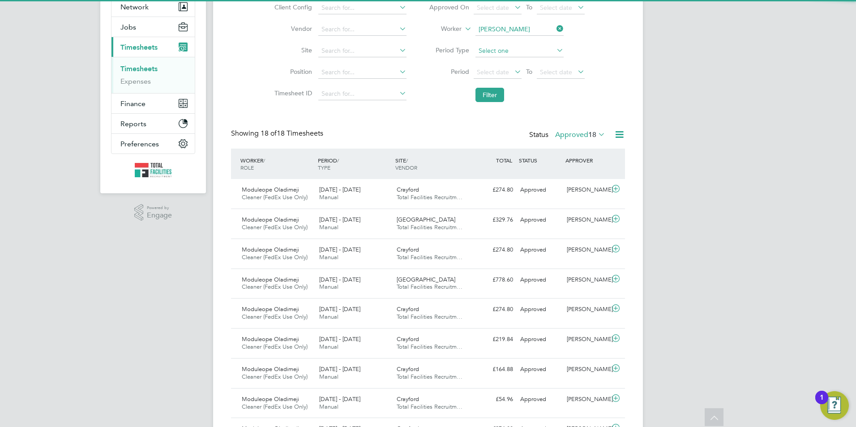
drag, startPoint x: 494, startPoint y: 41, endPoint x: 494, endPoint y: 53, distance: 12.1
click at [497, 42] on b "Nwose" at bounding box center [503, 42] width 20 height 8
type input "[PERSON_NAME]"
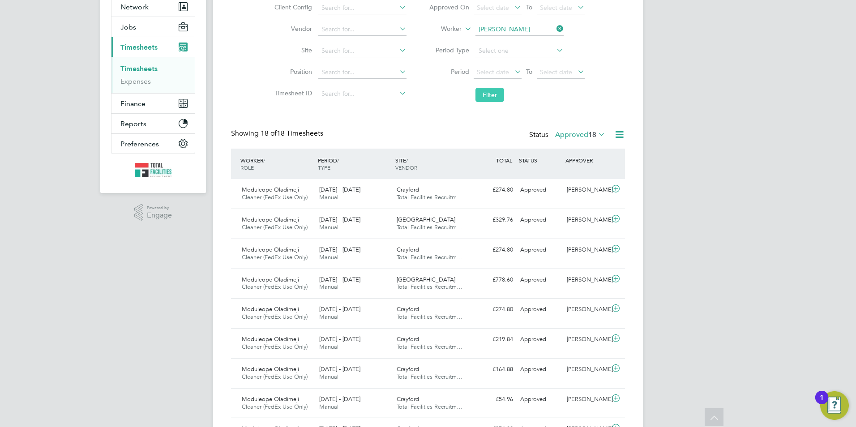
click at [491, 95] on button "Filter" at bounding box center [490, 95] width 29 height 14
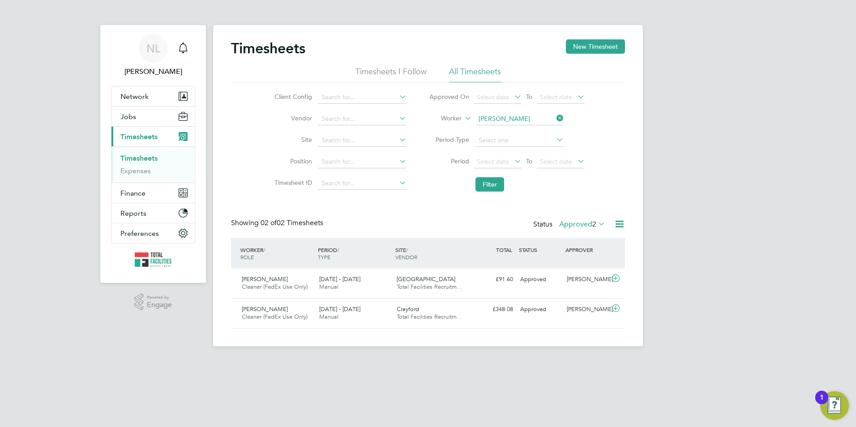
click at [589, 226] on label "Approved 2" at bounding box center [582, 224] width 46 height 9
click at [577, 297] on li "Rejected" at bounding box center [581, 298] width 41 height 13
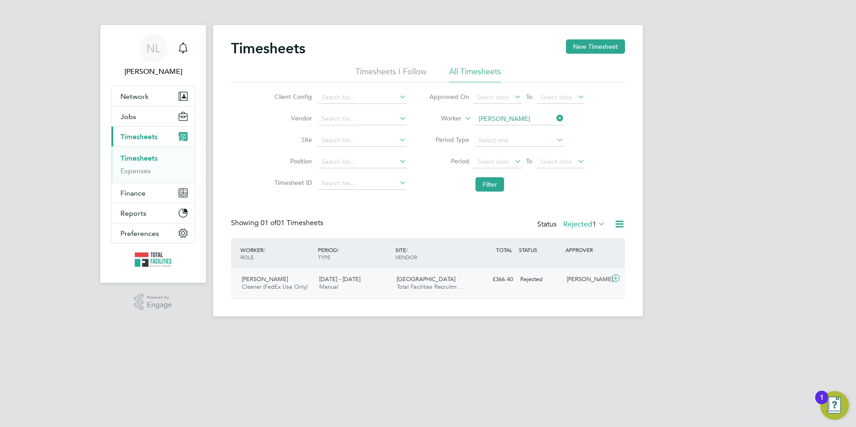
click at [550, 288] on div "Rich Nwose Cleaner (FedEx Use Only) 20 - 26 Sep 2025 20 - 26 Sep 2025 Manual Lo…" at bounding box center [428, 284] width 394 height 30
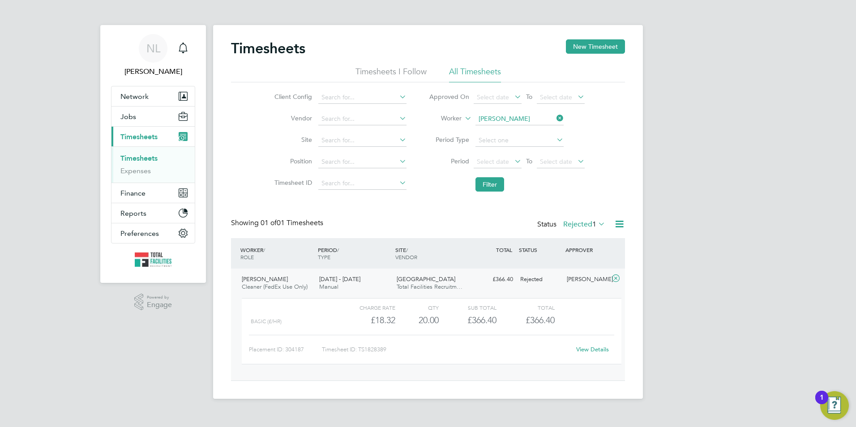
click at [578, 350] on link "View Details" at bounding box center [592, 350] width 33 height 8
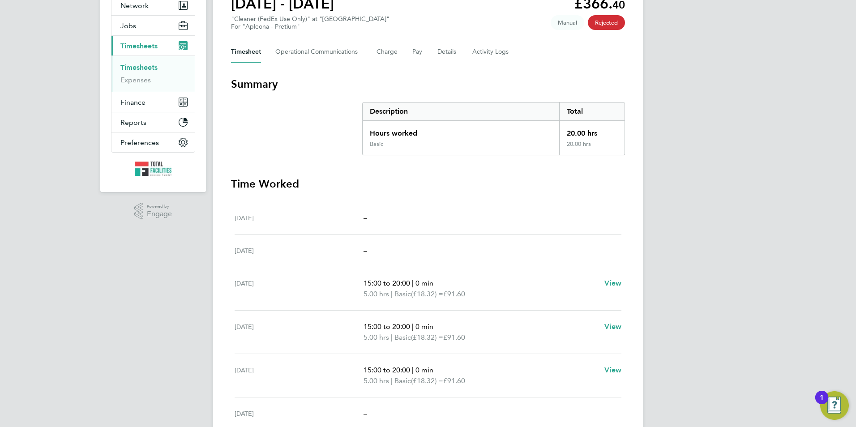
scroll to position [39, 0]
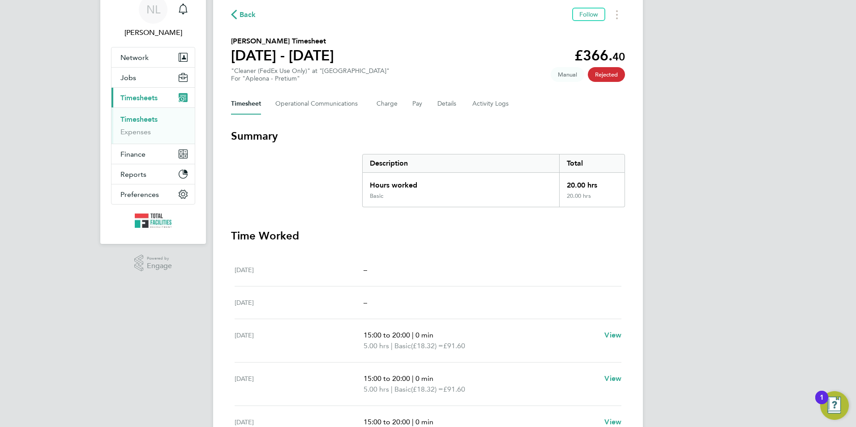
click at [253, 18] on span "Back" at bounding box center [248, 14] width 17 height 11
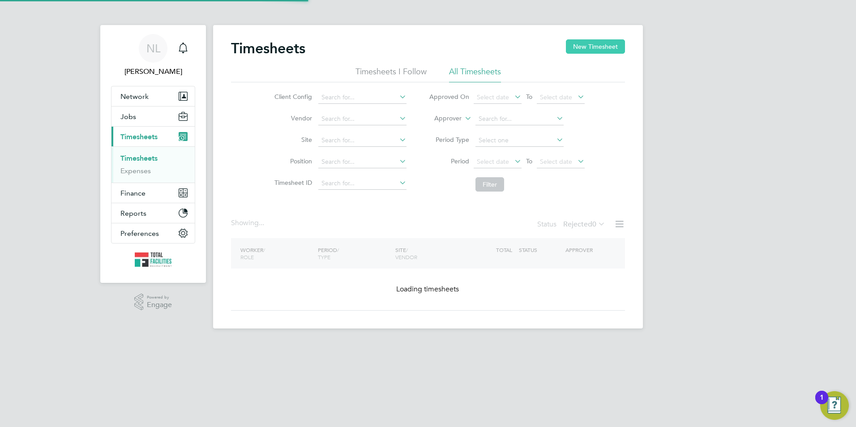
click at [581, 43] on div "Timesheets New Timesheet Timesheets I Follow All Timesheets Client Config Vendo…" at bounding box center [428, 177] width 430 height 304
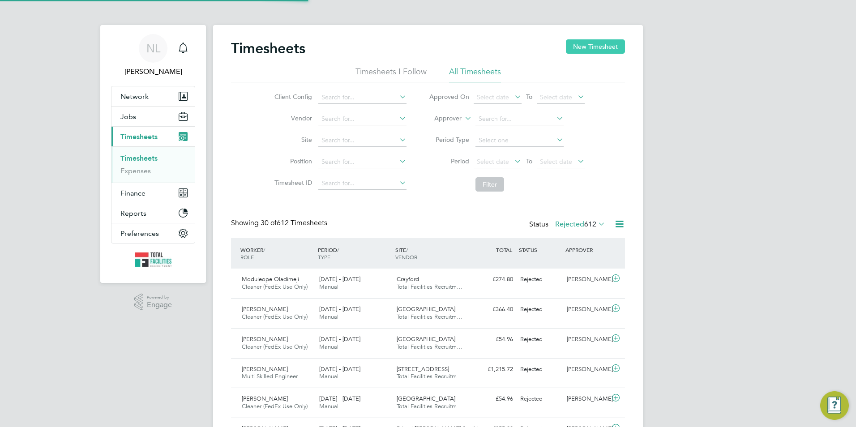
drag, startPoint x: 581, startPoint y: 43, endPoint x: 566, endPoint y: 47, distance: 15.5
click at [579, 43] on button "New Timesheet" at bounding box center [595, 46] width 59 height 14
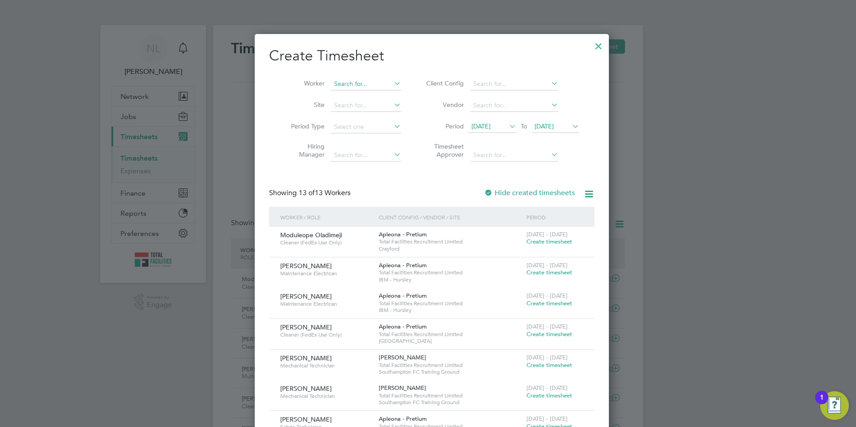
click at [350, 79] on input at bounding box center [366, 84] width 70 height 13
click at [347, 98] on b "Nwose" at bounding box center [354, 96] width 20 height 8
type input "[PERSON_NAME]"
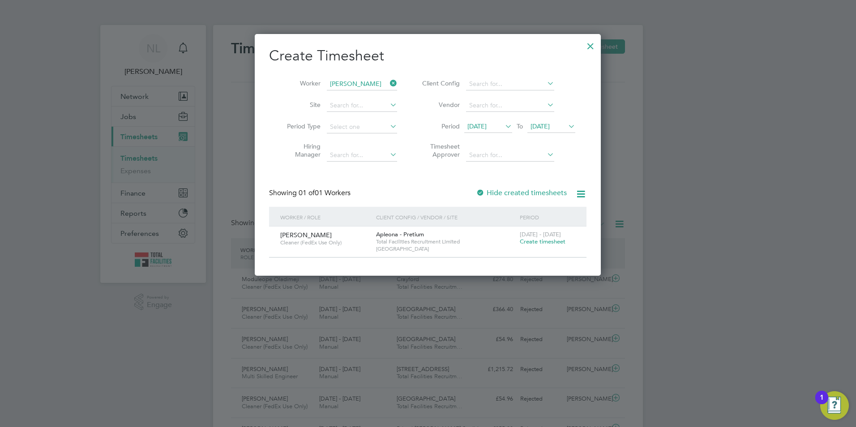
drag, startPoint x: 545, startPoint y: 243, endPoint x: 541, endPoint y: 237, distance: 6.5
click at [545, 242] on span "Create timesheet" at bounding box center [543, 242] width 46 height 8
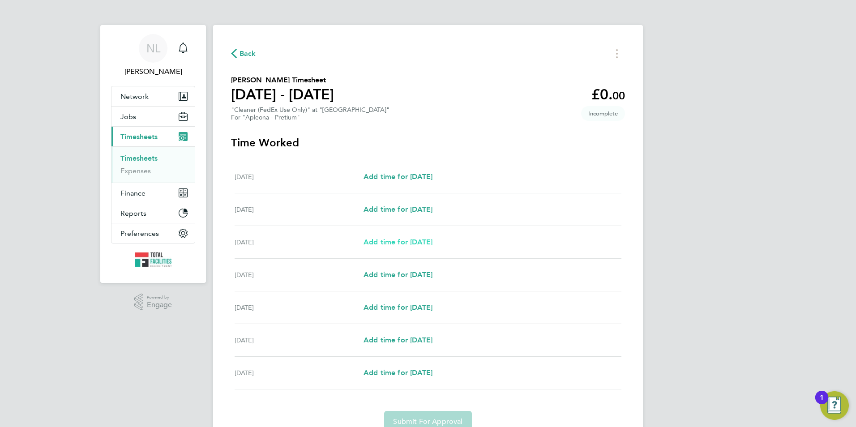
click at [412, 247] on link "Add time for Mon 22 Sep" at bounding box center [398, 242] width 69 height 11
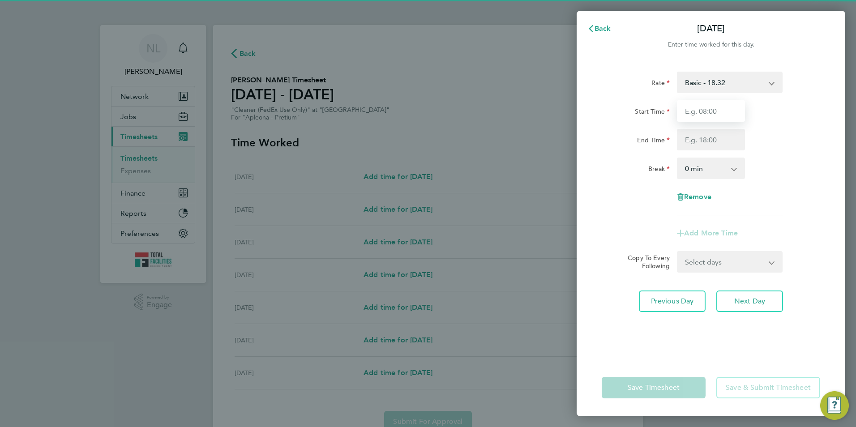
click at [699, 110] on input "Start Time" at bounding box center [711, 110] width 68 height 21
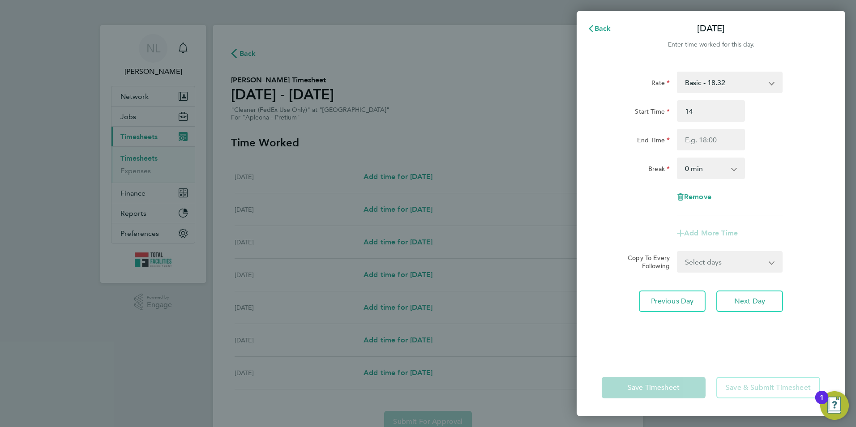
type input "14:00"
drag, startPoint x: 760, startPoint y: 107, endPoint x: 743, endPoint y: 126, distance: 25.4
click at [760, 108] on div "Start Time 14:00" at bounding box center [711, 110] width 226 height 21
click at [721, 141] on input "End Time" at bounding box center [711, 139] width 68 height 21
type input "19:00"
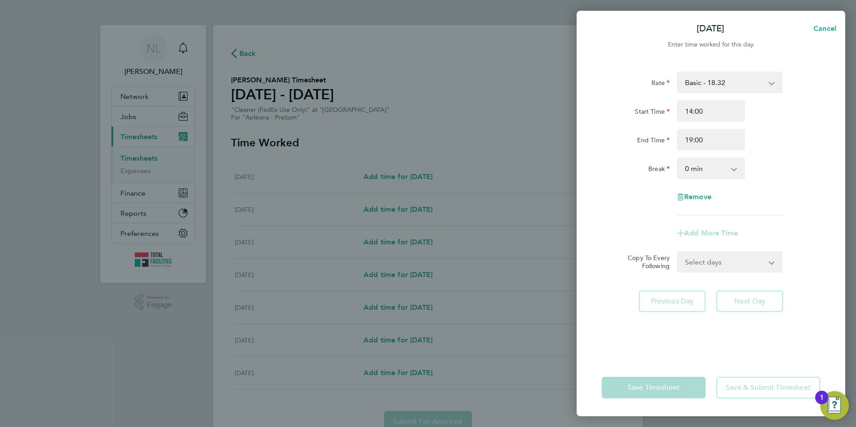
click at [803, 125] on div "Start Time 14:00 End Time 19:00" at bounding box center [711, 125] width 226 height 50
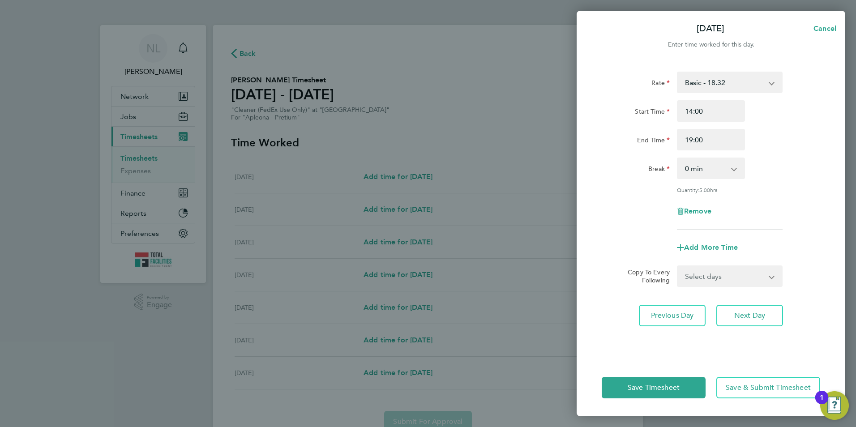
drag, startPoint x: 720, startPoint y: 277, endPoint x: 722, endPoint y: 286, distance: 9.7
click at [721, 276] on select "Select days Day Tuesday Wednesday Thursday Friday" at bounding box center [725, 276] width 94 height 20
select select "DAY"
click at [678, 266] on select "Select days Day Tuesday Wednesday Thursday Friday" at bounding box center [725, 276] width 94 height 20
select select "2025-09-26"
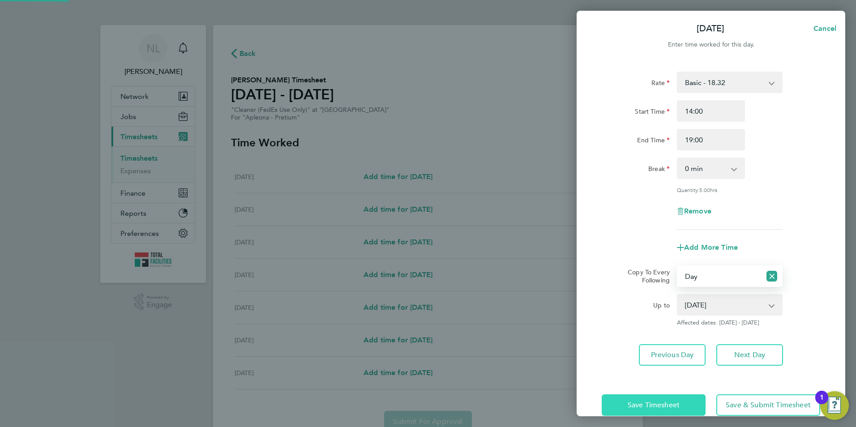
click at [642, 401] on span "Save Timesheet" at bounding box center [654, 405] width 52 height 9
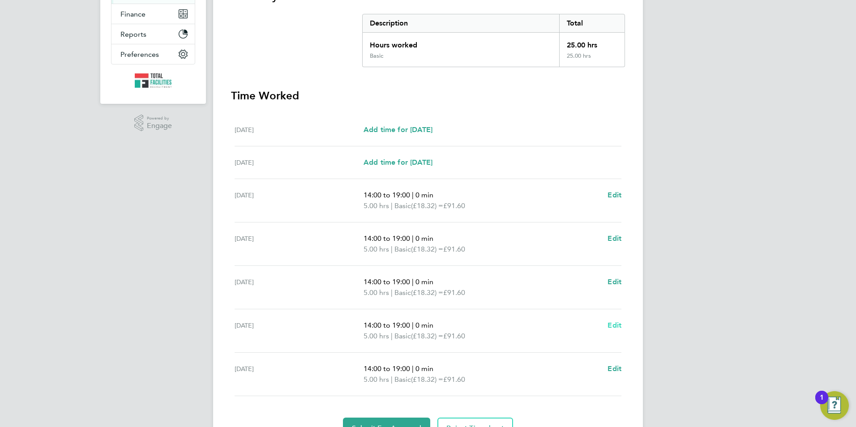
click at [614, 325] on span "Edit" at bounding box center [615, 325] width 14 height 9
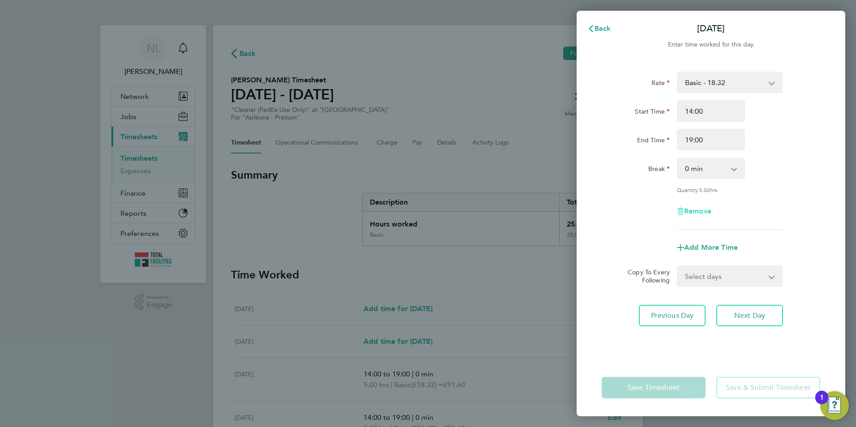
click at [700, 209] on span "Remove" at bounding box center [697, 211] width 27 height 9
select select "null"
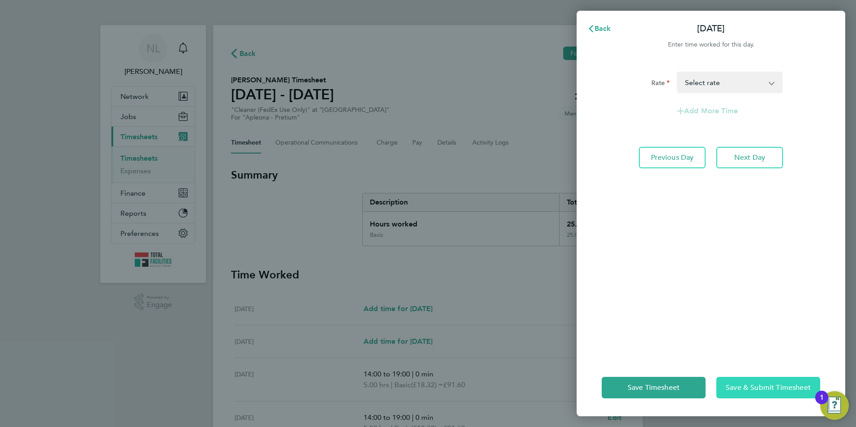
click at [740, 384] on span "Save & Submit Timesheet" at bounding box center [768, 387] width 85 height 9
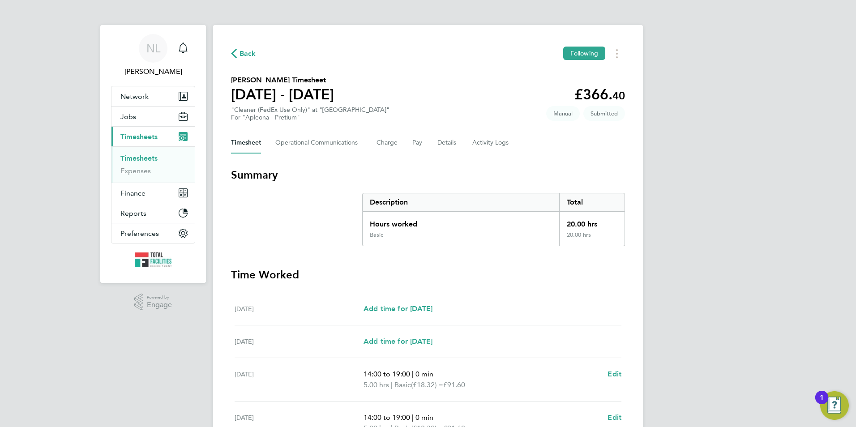
click at [246, 50] on span "Back" at bounding box center [248, 53] width 17 height 11
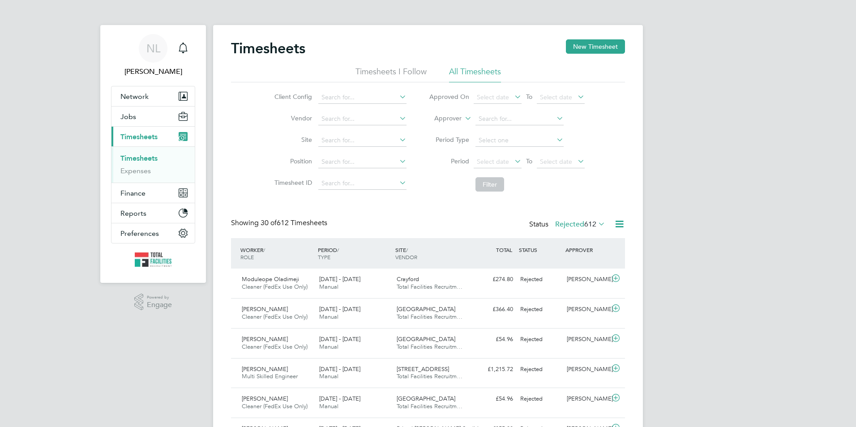
click at [559, 228] on label "Rejected 612" at bounding box center [580, 224] width 50 height 9
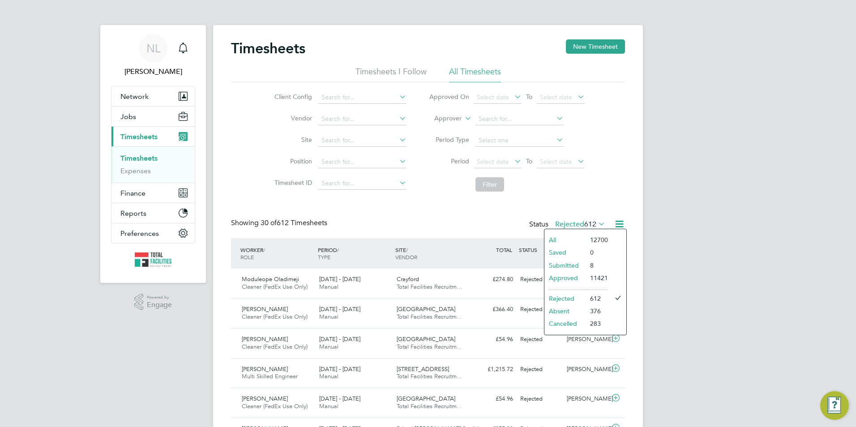
click at [573, 263] on li "Submitted" at bounding box center [565, 265] width 41 height 13
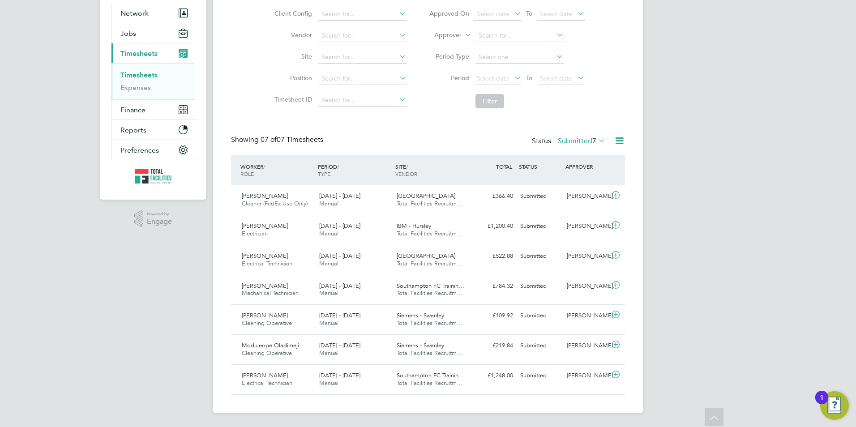
click at [561, 141] on label "Submitted 7" at bounding box center [581, 141] width 47 height 9
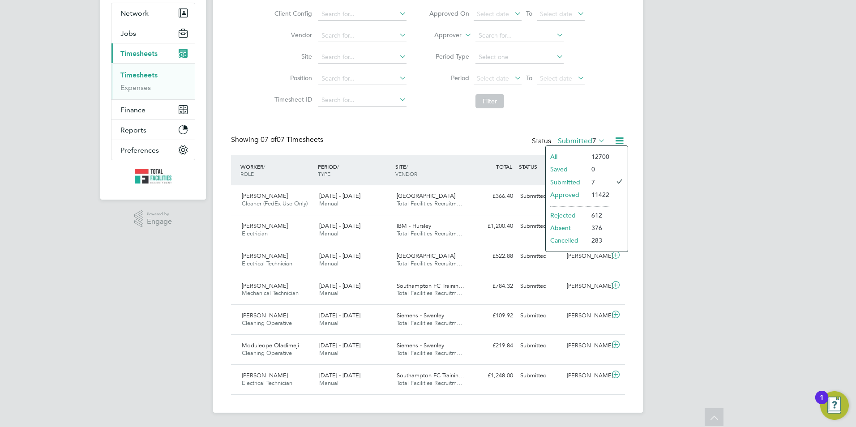
click at [591, 194] on li "11422" at bounding box center [598, 195] width 22 height 13
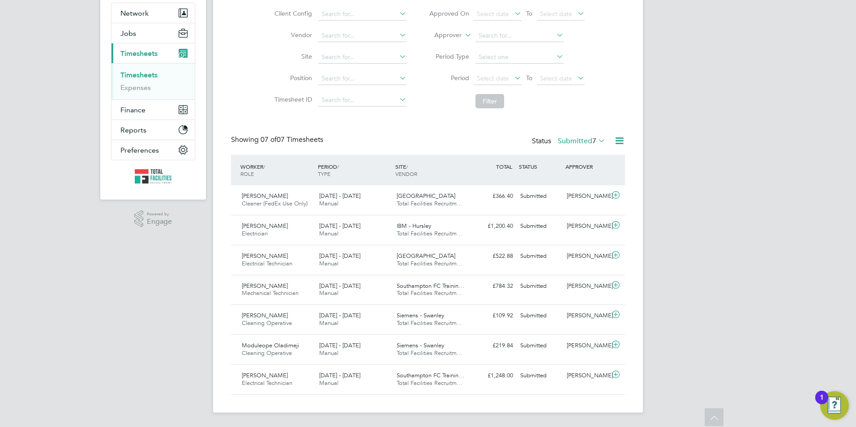
click at [587, 148] on div "Status Submitted 7" at bounding box center [569, 141] width 75 height 13
click at [593, 145] on span "7" at bounding box center [595, 141] width 4 height 9
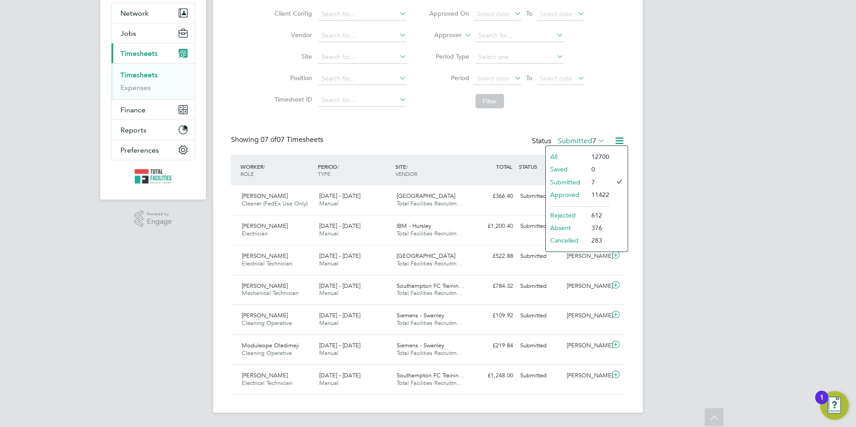
click at [570, 190] on li "Approved" at bounding box center [566, 195] width 41 height 13
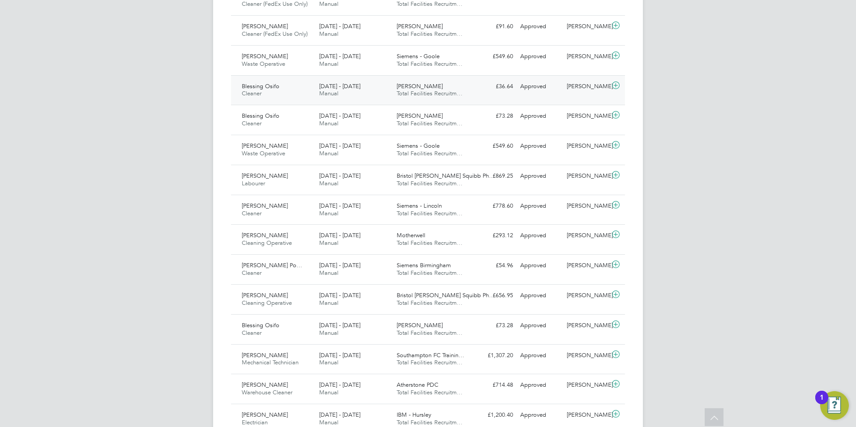
click at [369, 99] on div "[DATE] - [DATE] Manual" at bounding box center [354, 90] width 77 height 22
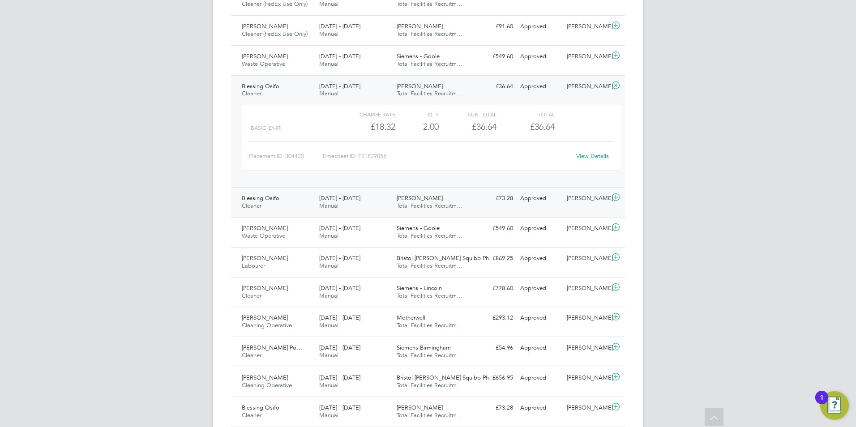
click at [368, 207] on div "[DATE] - [DATE] Manual" at bounding box center [354, 202] width 77 height 22
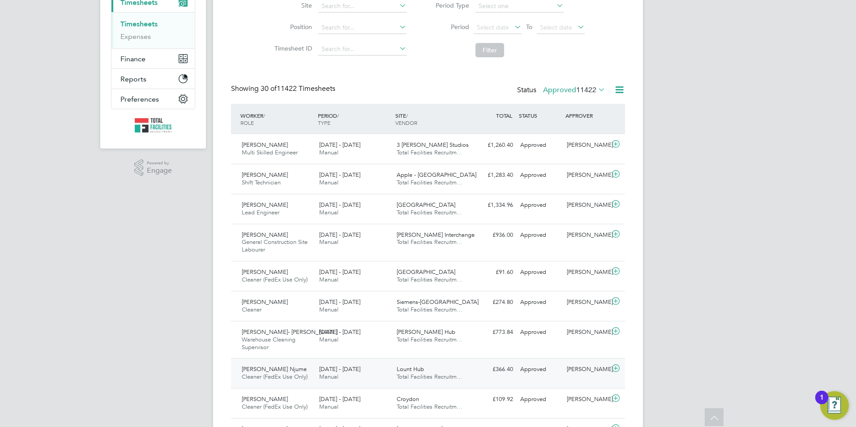
click at [495, 369] on div "£366.40 Approved" at bounding box center [493, 369] width 47 height 15
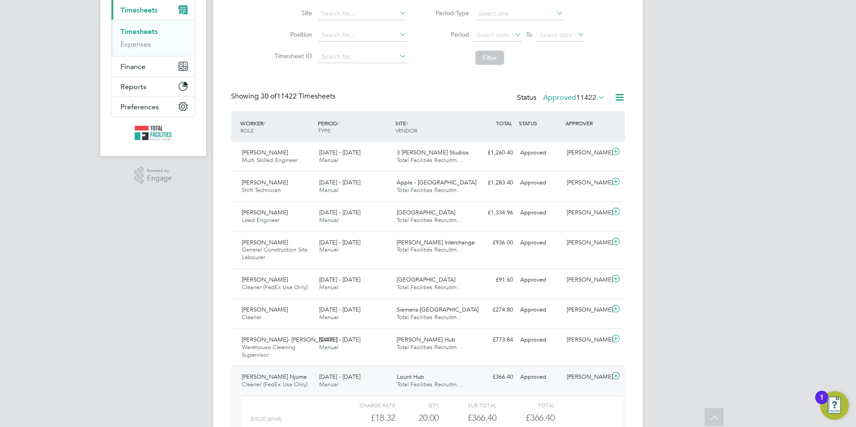
click at [591, 97] on span "11422" at bounding box center [586, 97] width 20 height 9
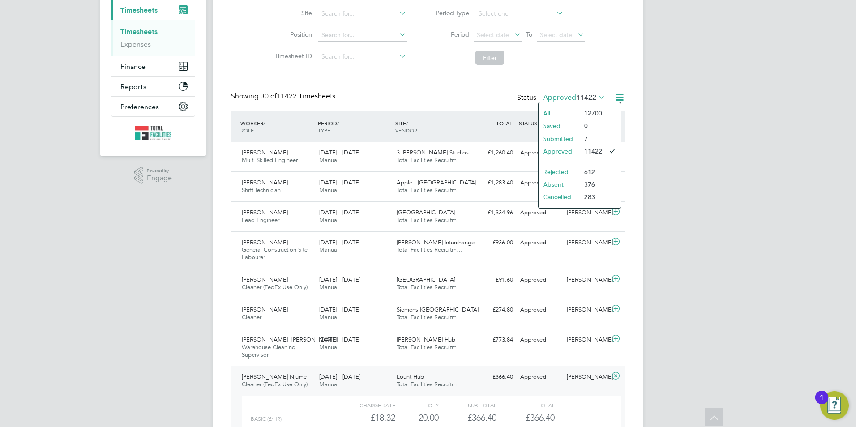
click at [582, 135] on li "7" at bounding box center [591, 139] width 22 height 13
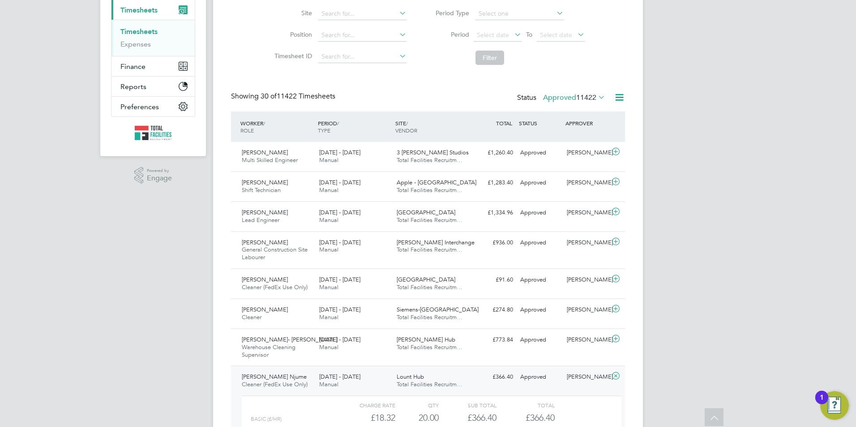
click at [576, 98] on span "11422" at bounding box center [586, 97] width 20 height 9
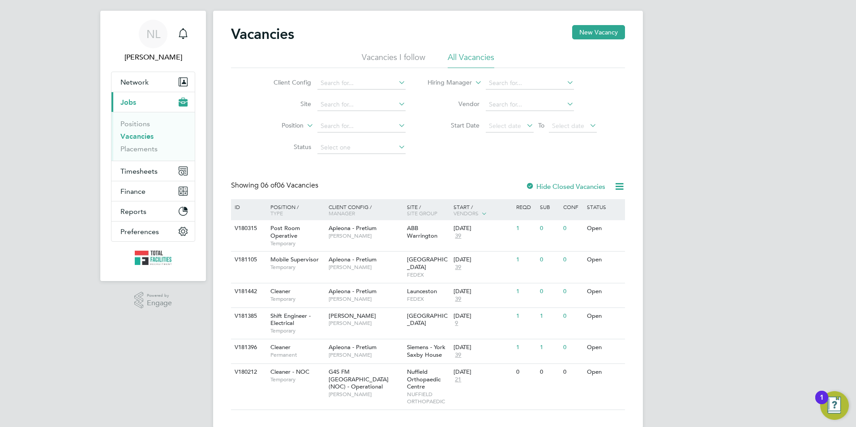
scroll to position [22, 0]
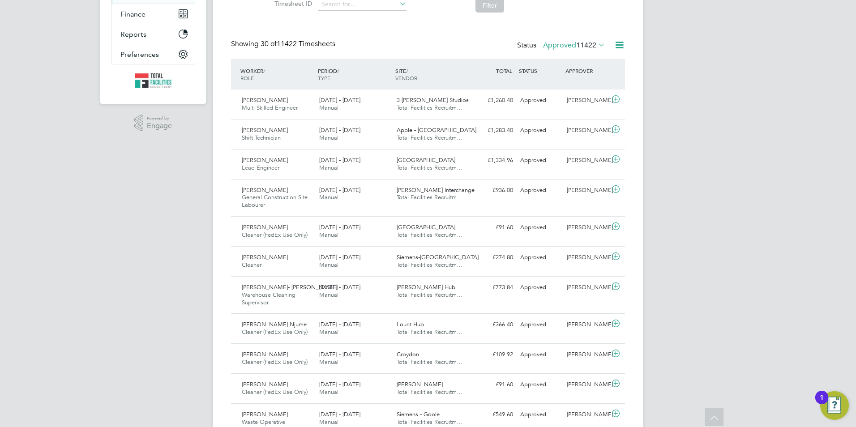
click at [571, 44] on label "Approved 11422" at bounding box center [574, 45] width 62 height 9
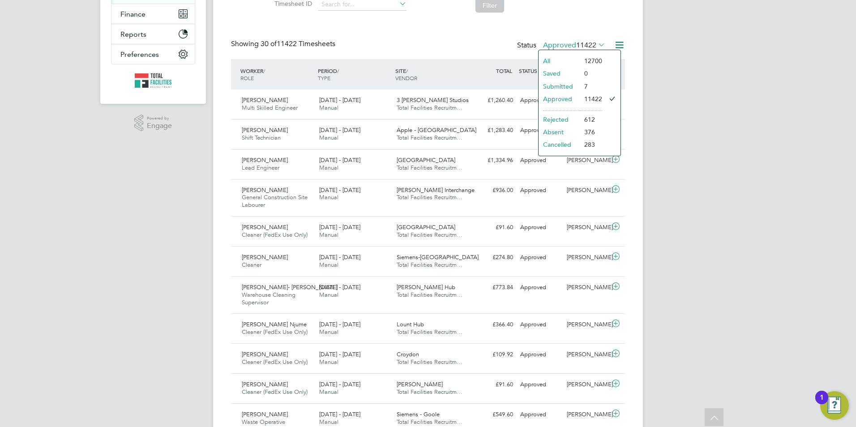
click at [564, 87] on li "Submitted" at bounding box center [559, 86] width 41 height 13
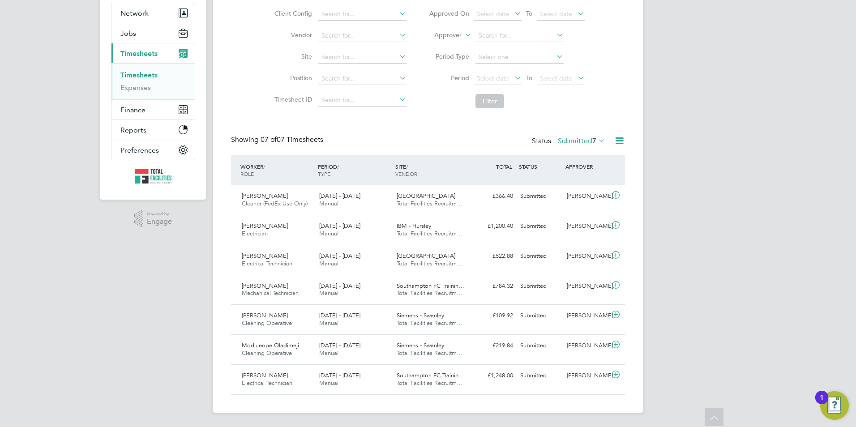
drag, startPoint x: 492, startPoint y: 435, endPoint x: 496, endPoint y: 396, distance: 39.7
click at [492, 417] on main "Timesheets New Timesheet Timesheets I Follow All Timesheets Client Config Vendo…" at bounding box center [428, 172] width 430 height 511
click at [656, 382] on div "NL [PERSON_NAME] Notifications Applications: Network Team Members Businesses Si…" at bounding box center [428, 172] width 856 height 511
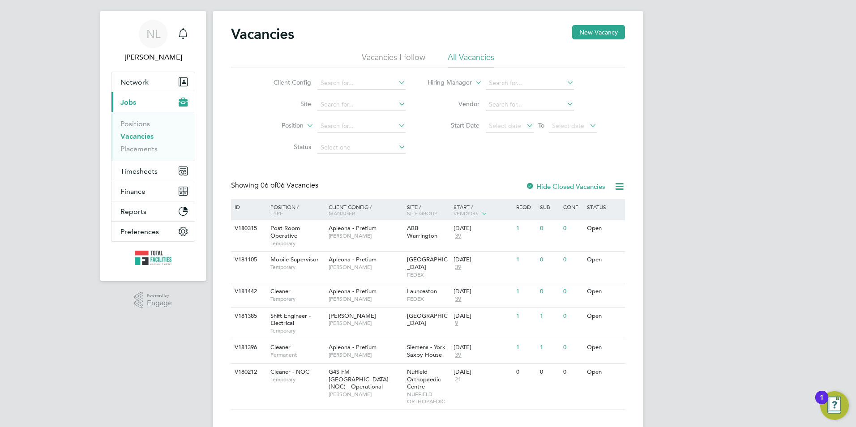
scroll to position [22, 0]
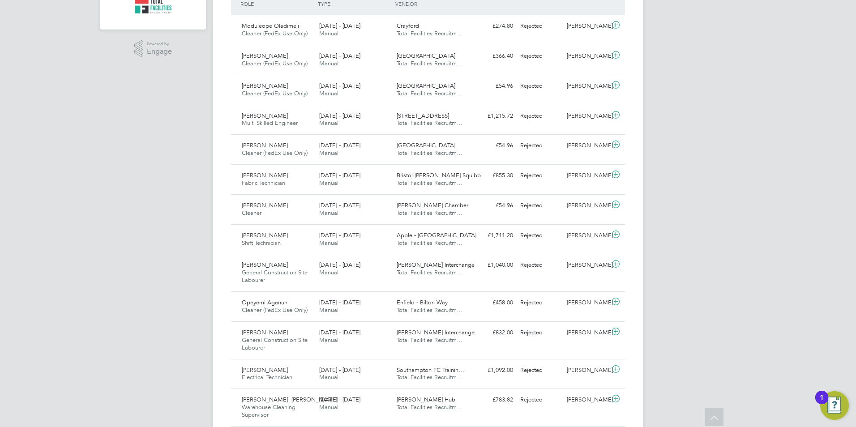
scroll to position [223, 0]
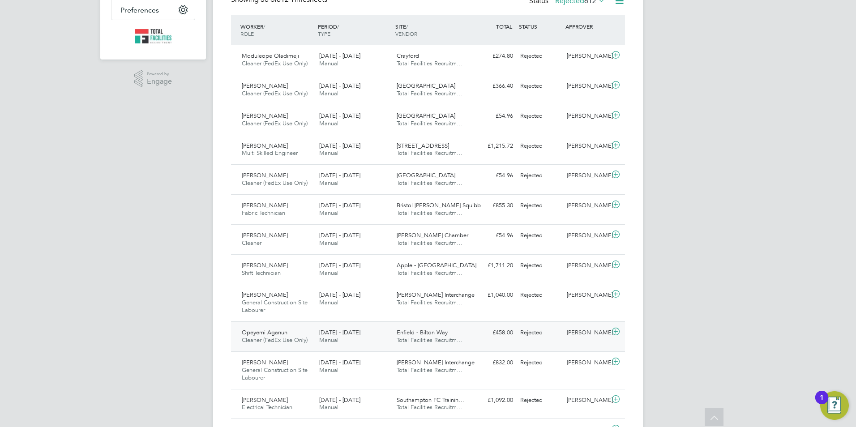
drag, startPoint x: 616, startPoint y: 340, endPoint x: 606, endPoint y: 342, distance: 10.9
click at [616, 335] on icon at bounding box center [615, 331] width 11 height 7
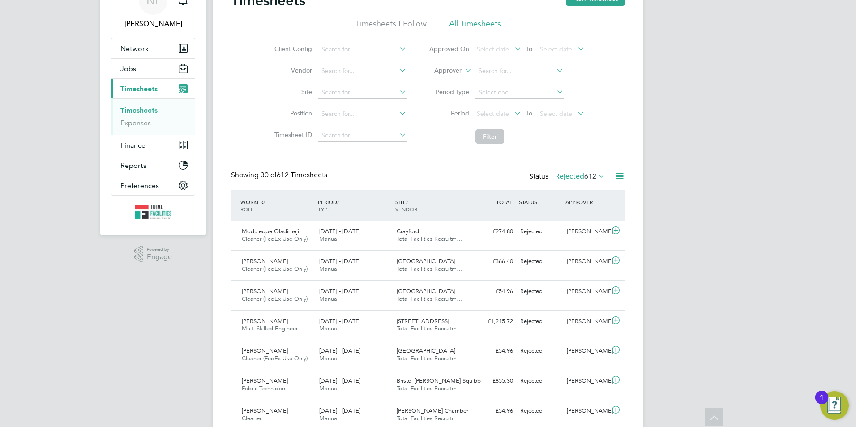
scroll to position [44, 0]
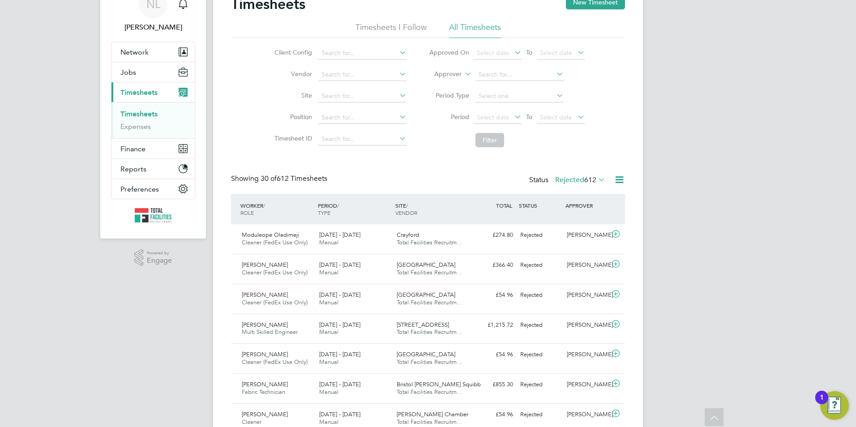
click at [564, 184] on label "Rejected 612" at bounding box center [580, 180] width 50 height 9
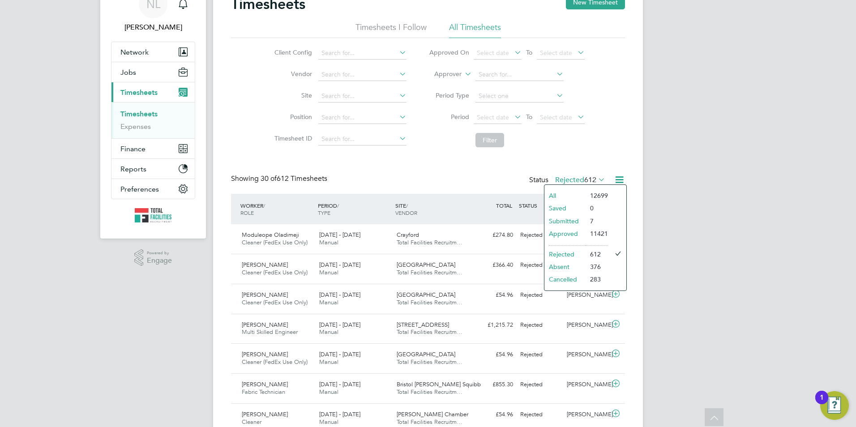
click at [576, 219] on li "Submitted" at bounding box center [565, 221] width 41 height 13
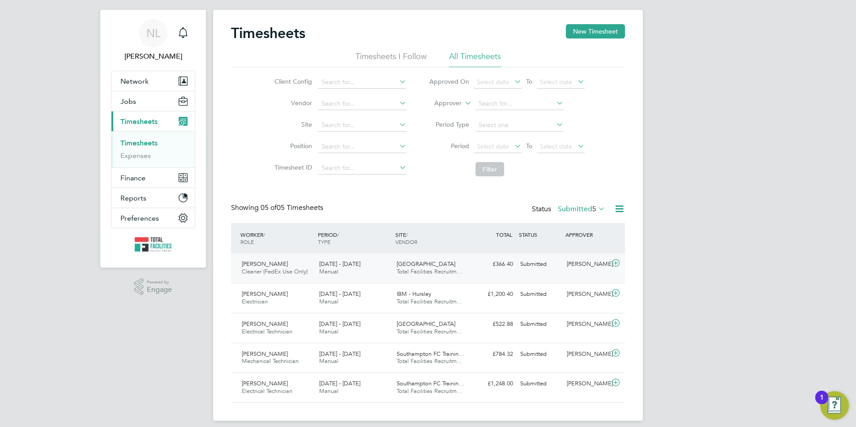
scroll to position [23, 0]
